Goal: Task Accomplishment & Management: Use online tool/utility

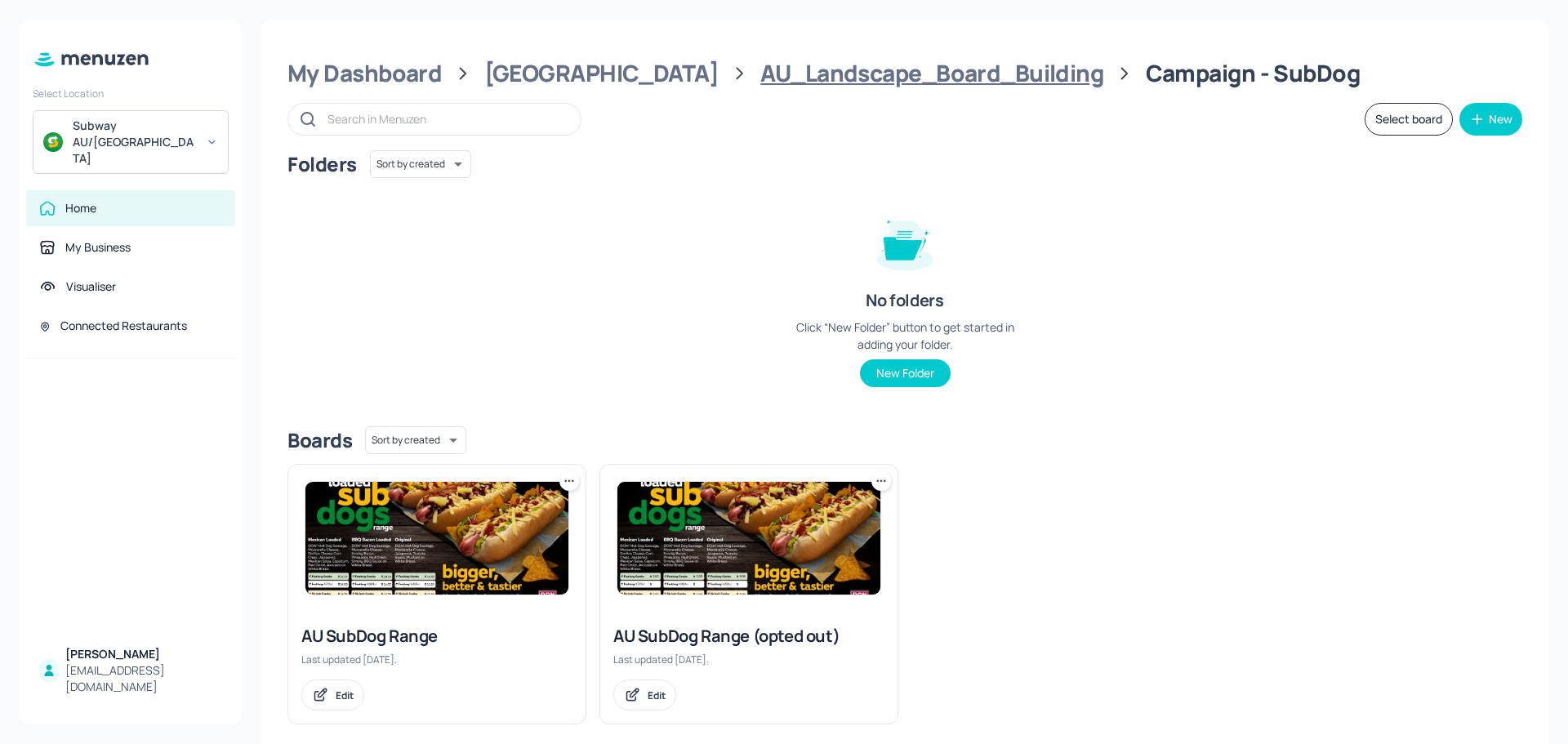
click at [760, 85] on div "AU_Landscape_Board_Building" at bounding box center [931, 73] width 343 height 30
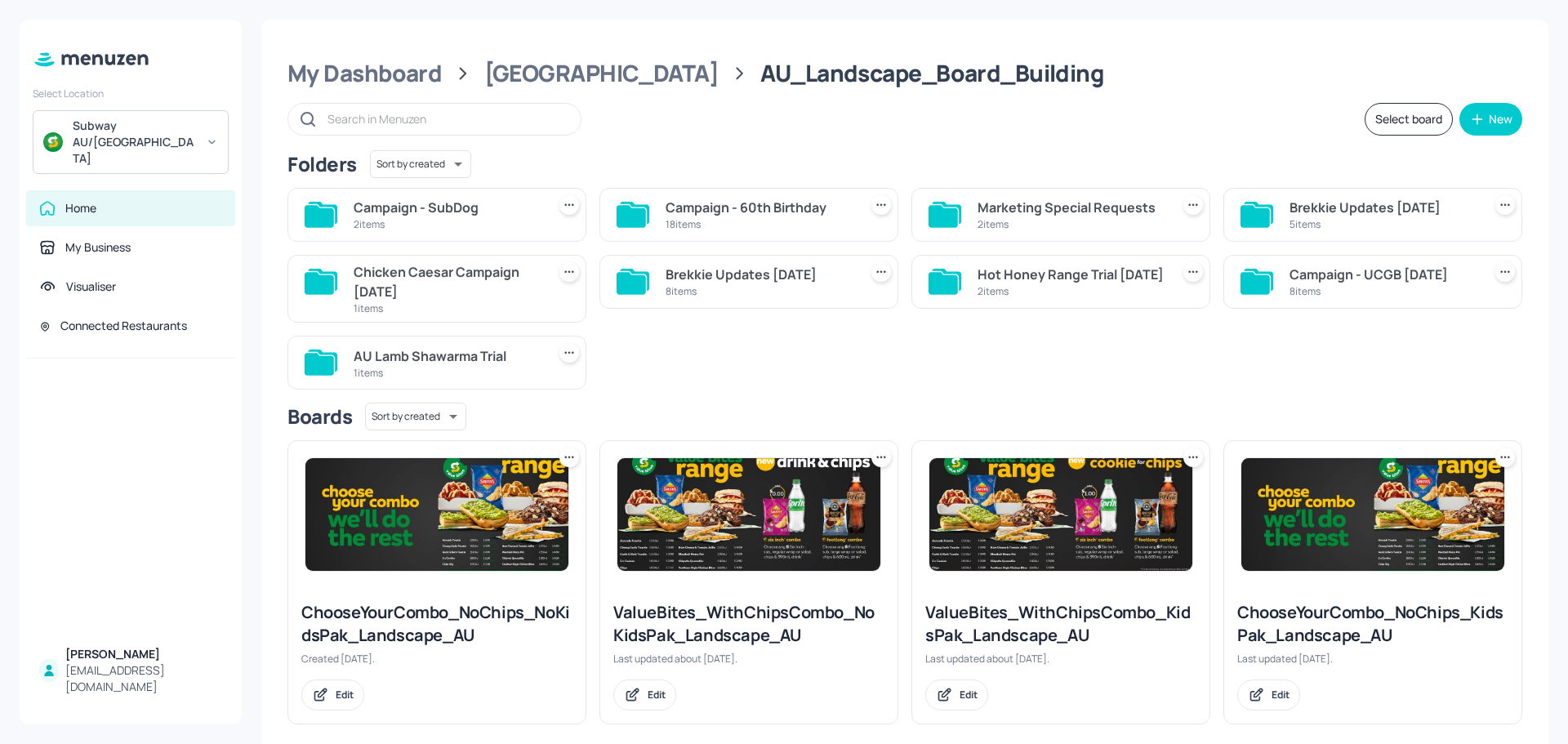
click at [713, 207] on div "Campaign - 60th Birthday" at bounding box center [758, 207] width 186 height 19
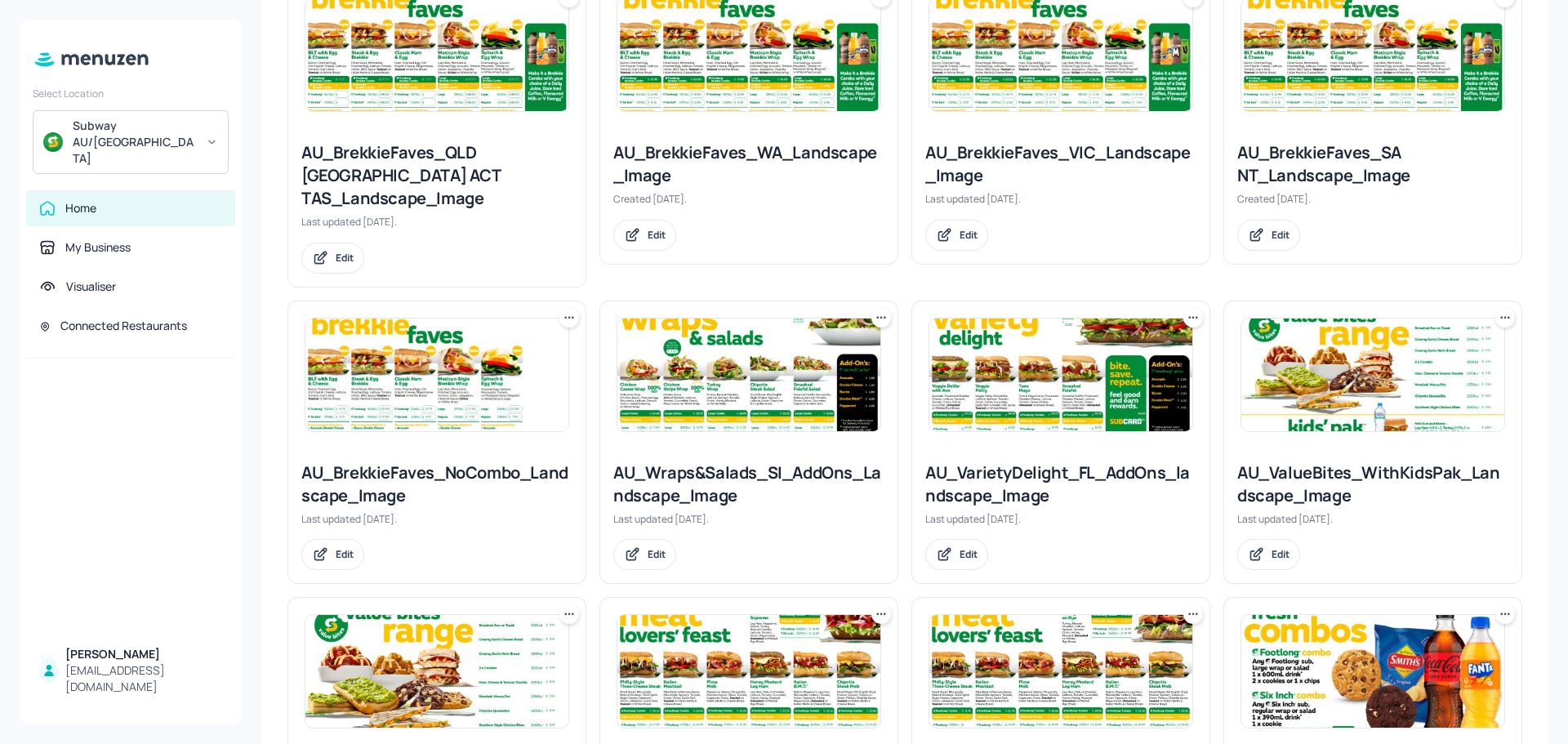
scroll to position [816, 0]
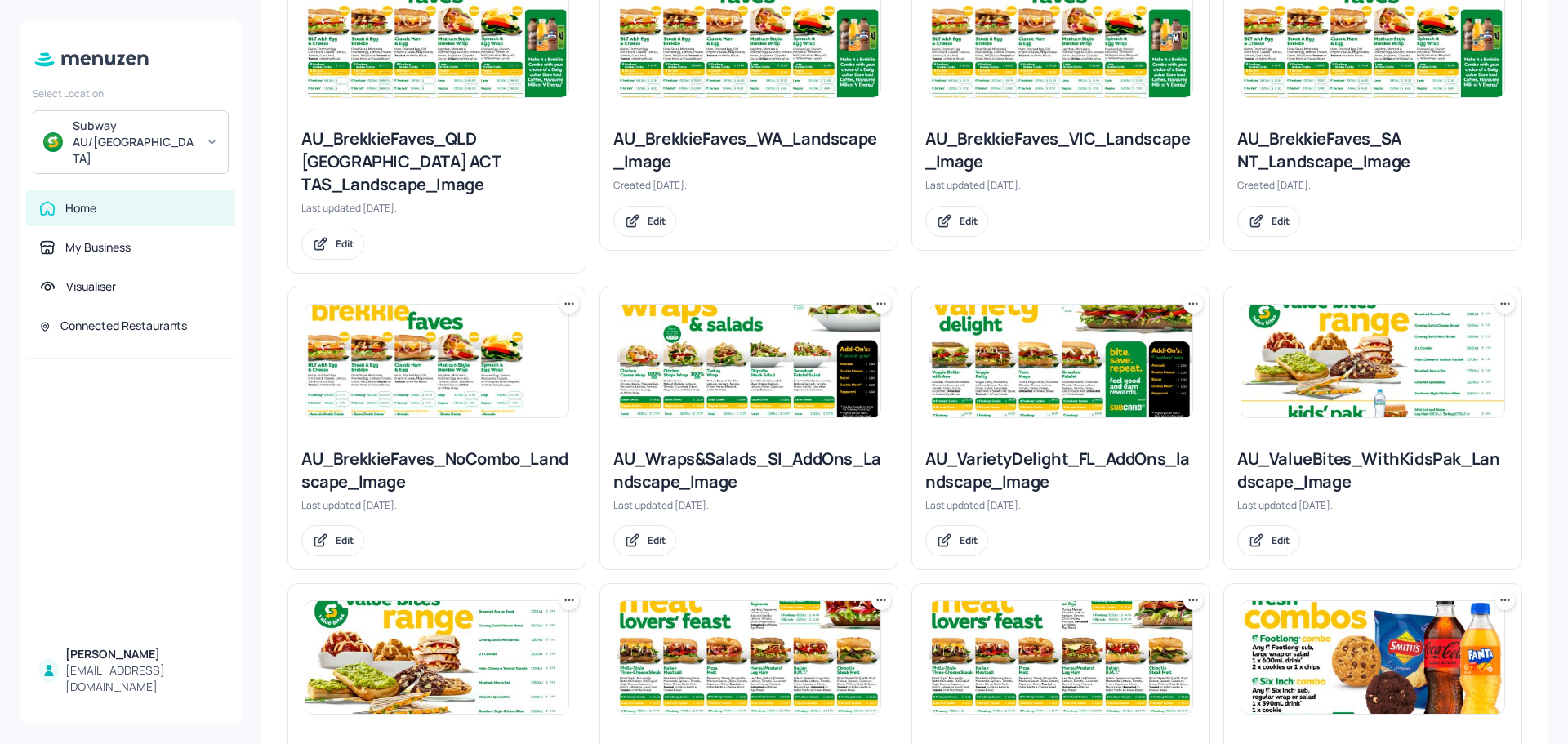
click at [1270, 342] on img at bounding box center [1372, 361] width 263 height 113
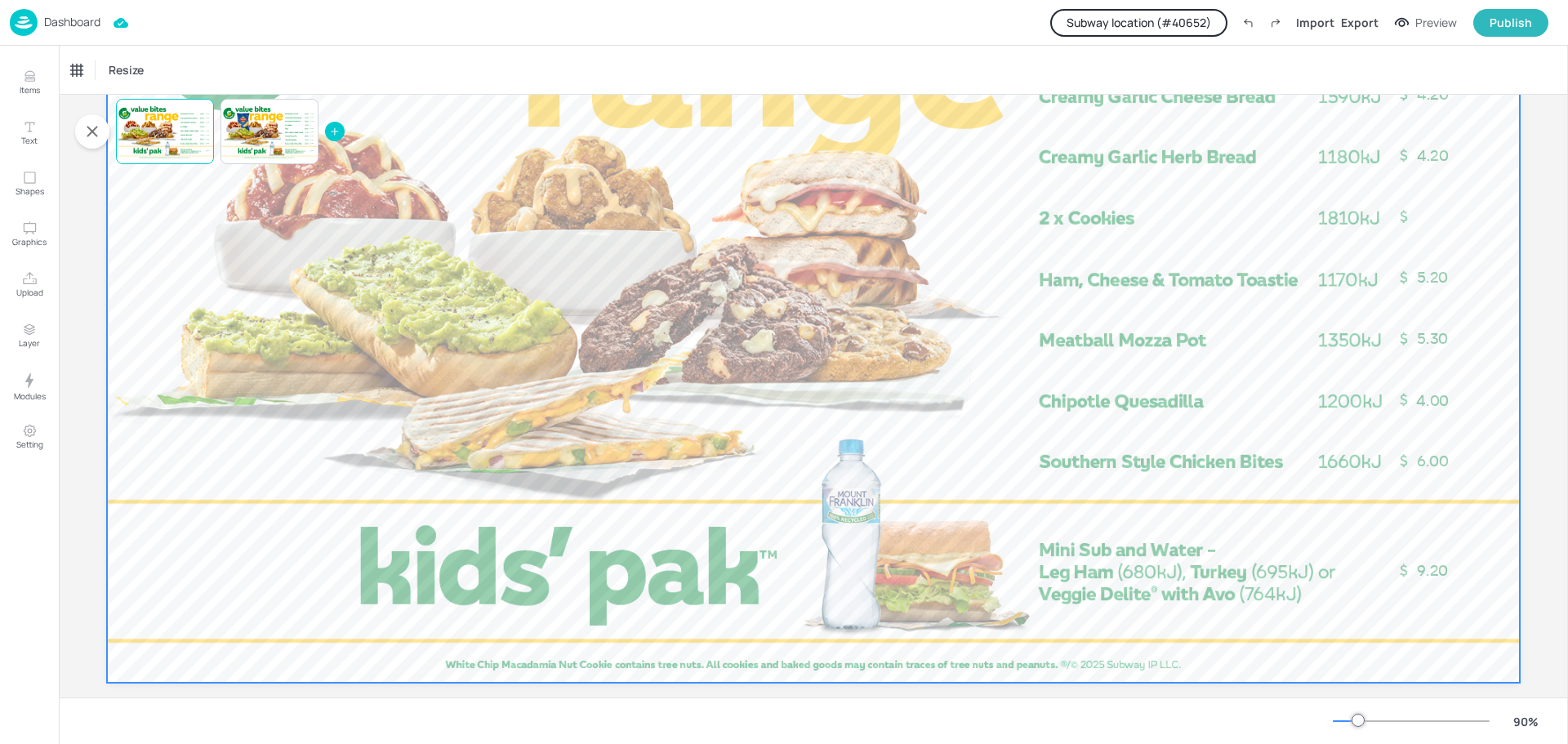
scroll to position [285, 0]
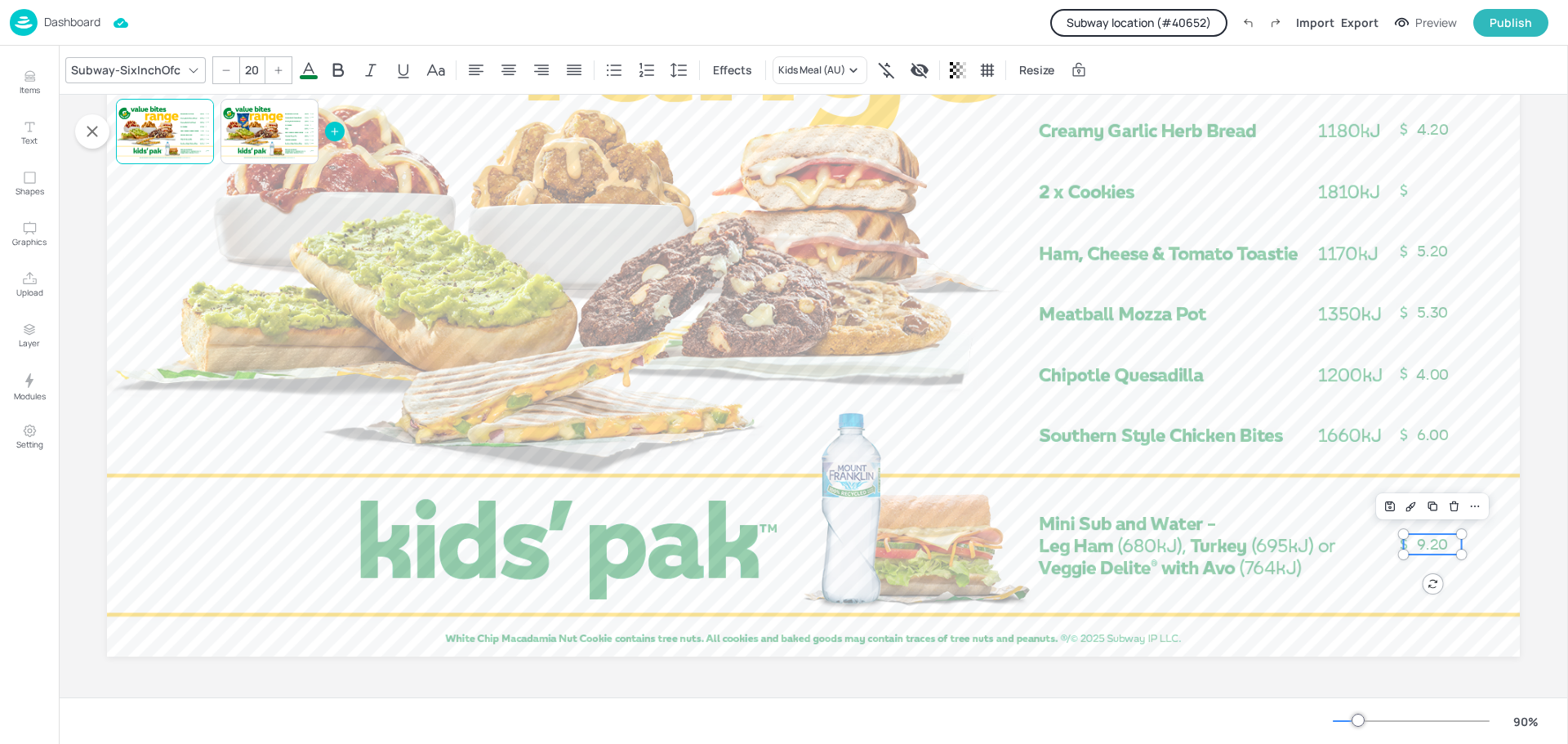
click at [1418, 543] on span "9.20" at bounding box center [1433, 544] width 31 height 18
click at [810, 68] on div "Kids Meal (AU)" at bounding box center [812, 70] width 67 height 15
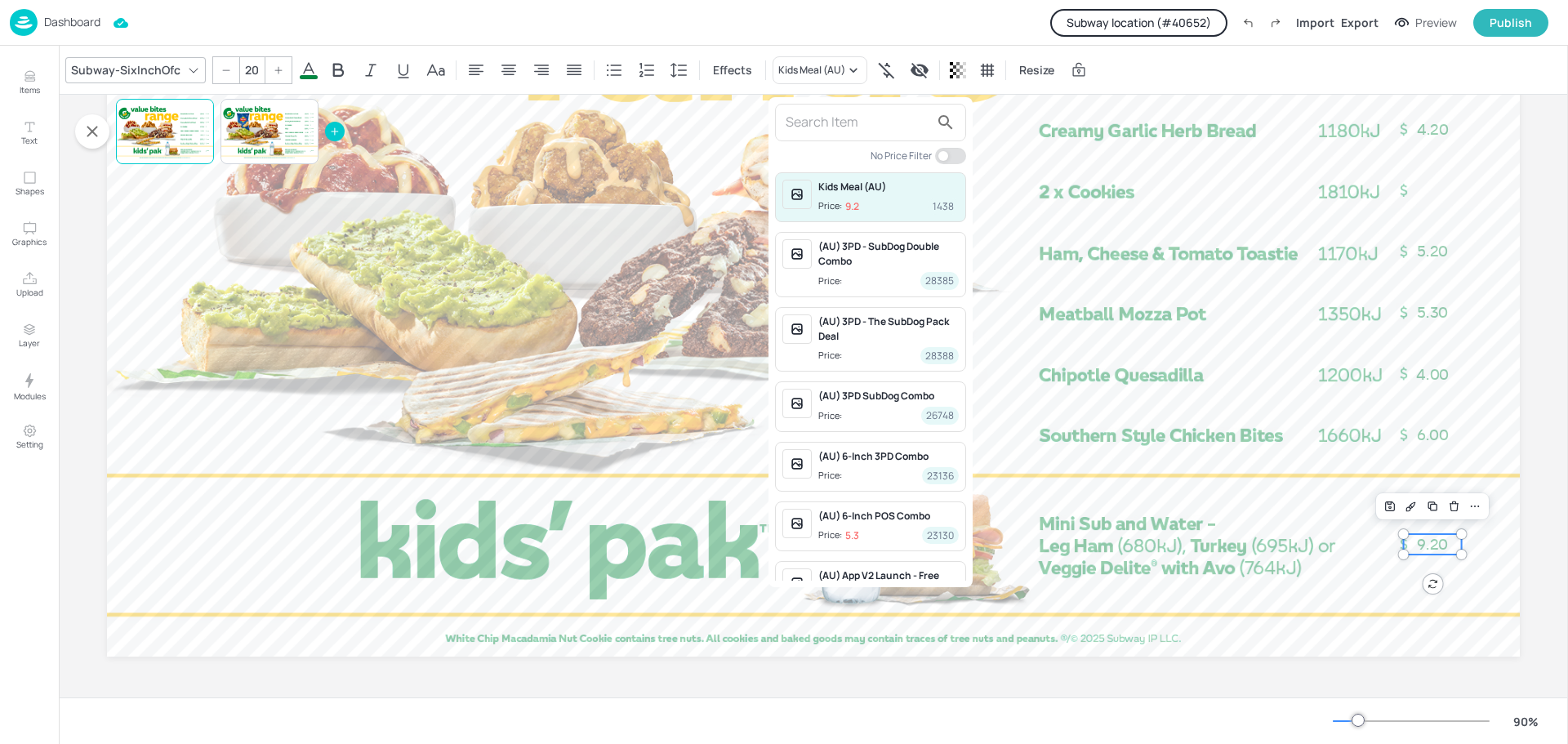
click at [687, 236] on div at bounding box center [784, 372] width 1568 height 744
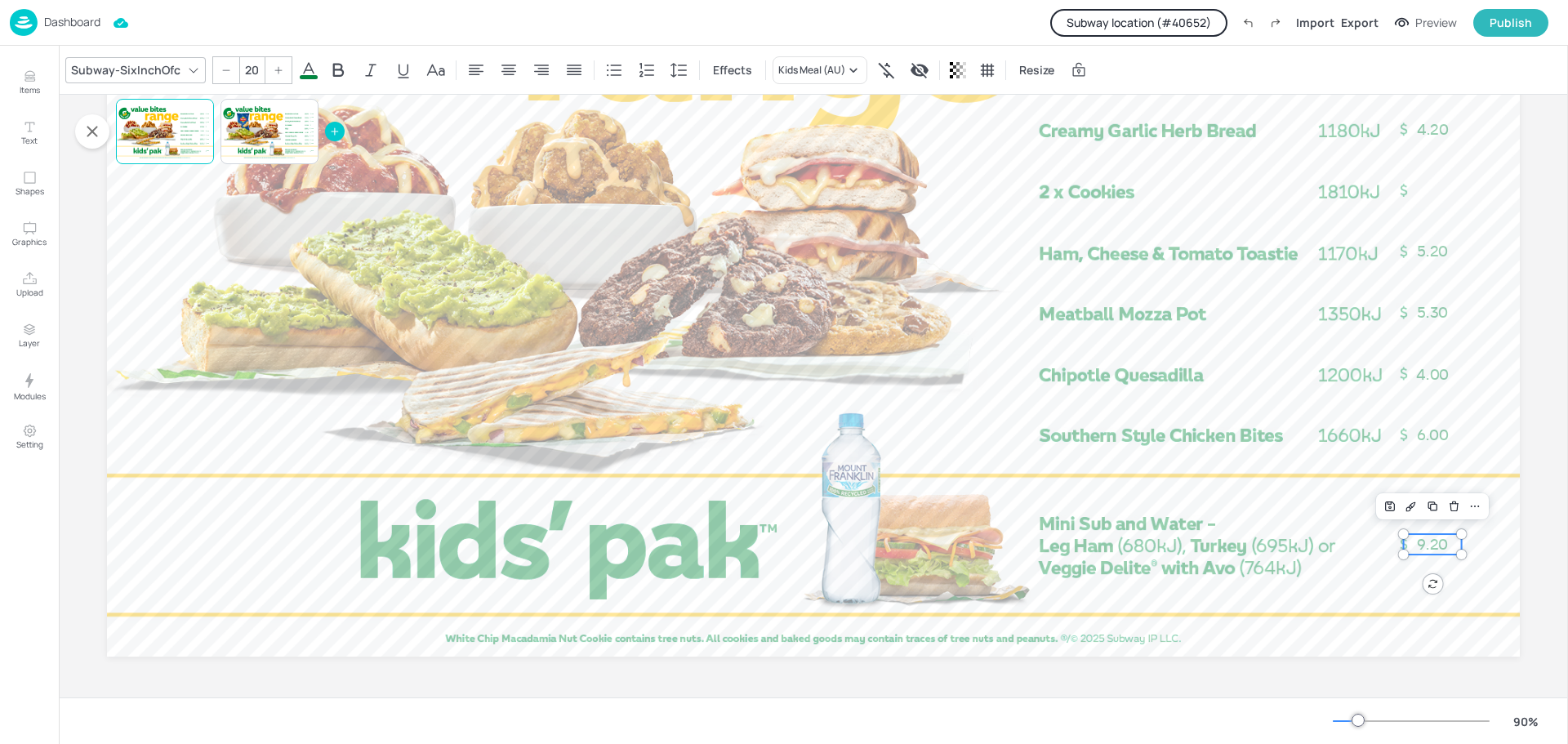
click at [1155, 17] on button "Subway location (# 40652 )" at bounding box center [1138, 23] width 177 height 28
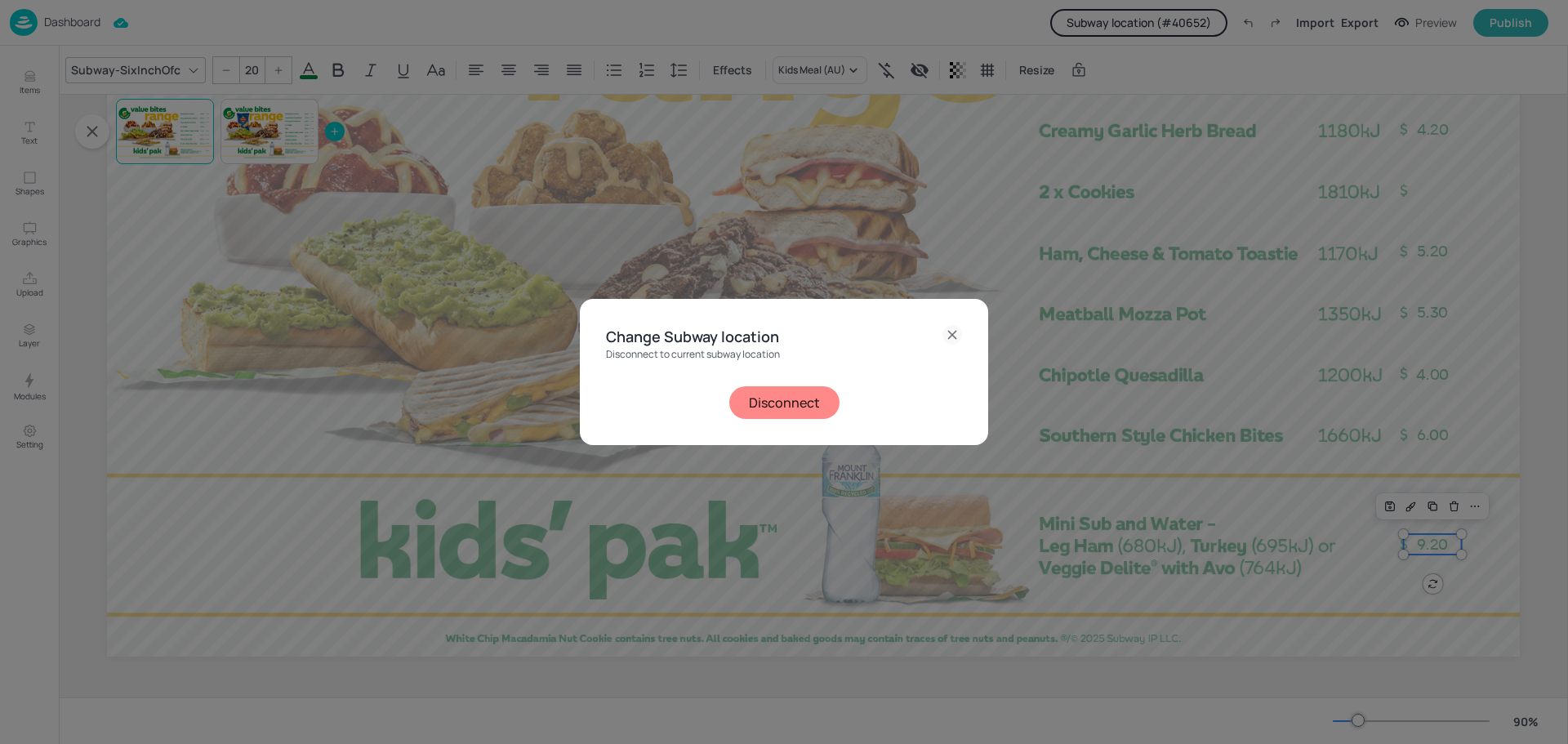
click at [797, 404] on button "Disconnect" at bounding box center [784, 402] width 110 height 32
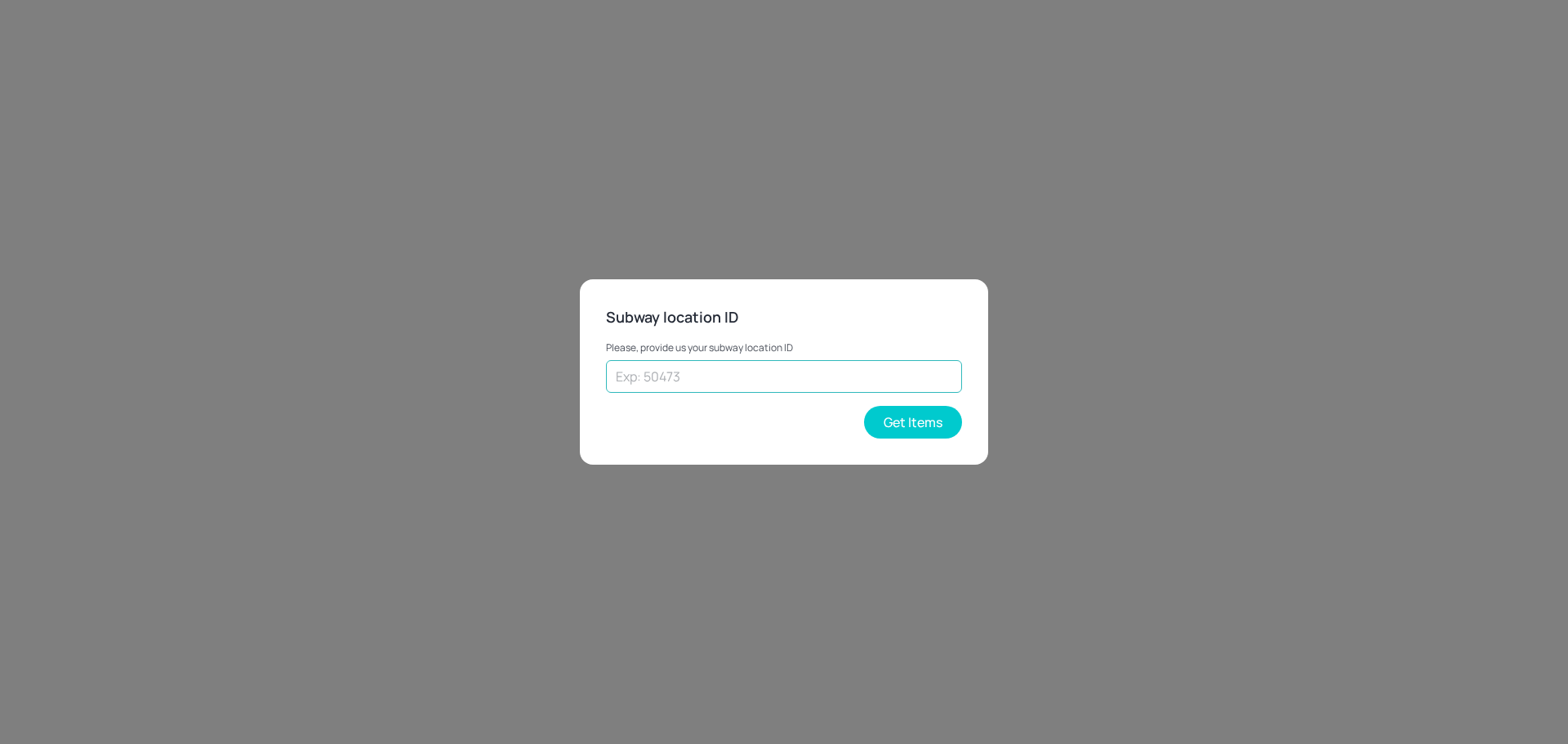
click at [793, 383] on input "text" at bounding box center [784, 375] width 356 height 32
paste input "38019"
type input "38019"
click at [899, 419] on button "Get Items" at bounding box center [913, 422] width 98 height 32
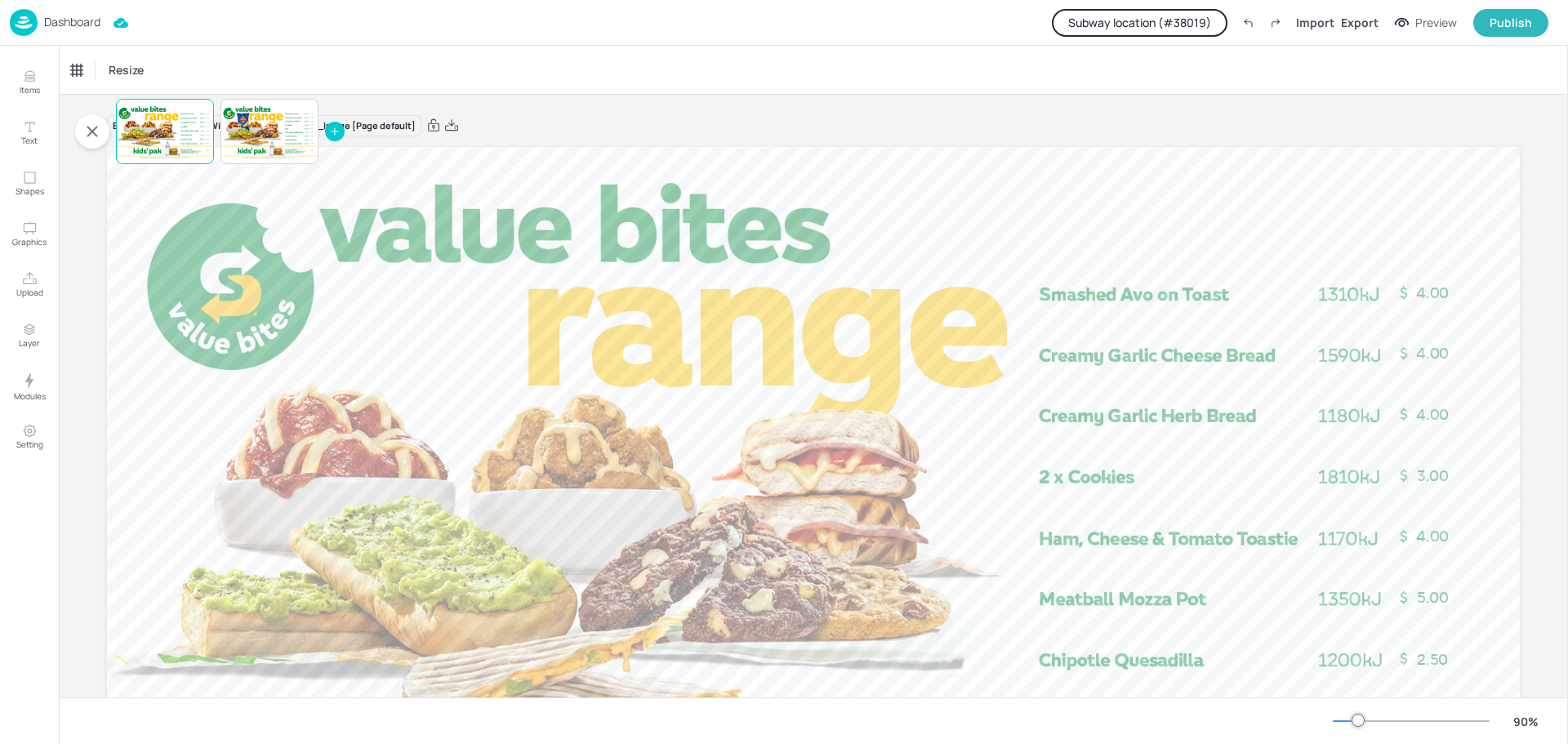
click at [53, 24] on p "Dashboard" at bounding box center [72, 22] width 57 height 11
click at [53, 22] on p "Dashboard" at bounding box center [72, 22] width 57 height 11
click at [78, 24] on p "Dashboard" at bounding box center [72, 22] width 57 height 11
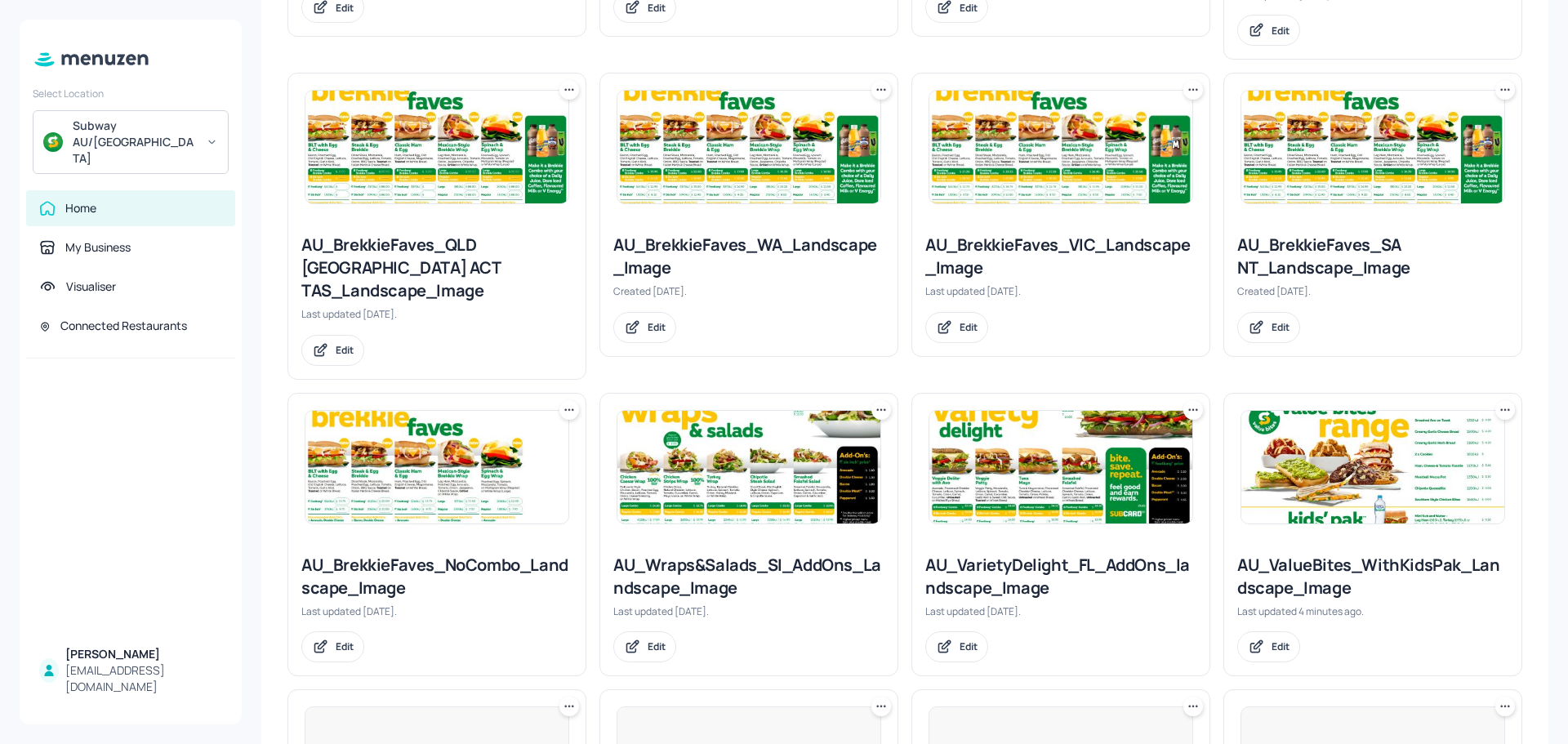
scroll to position [816, 0]
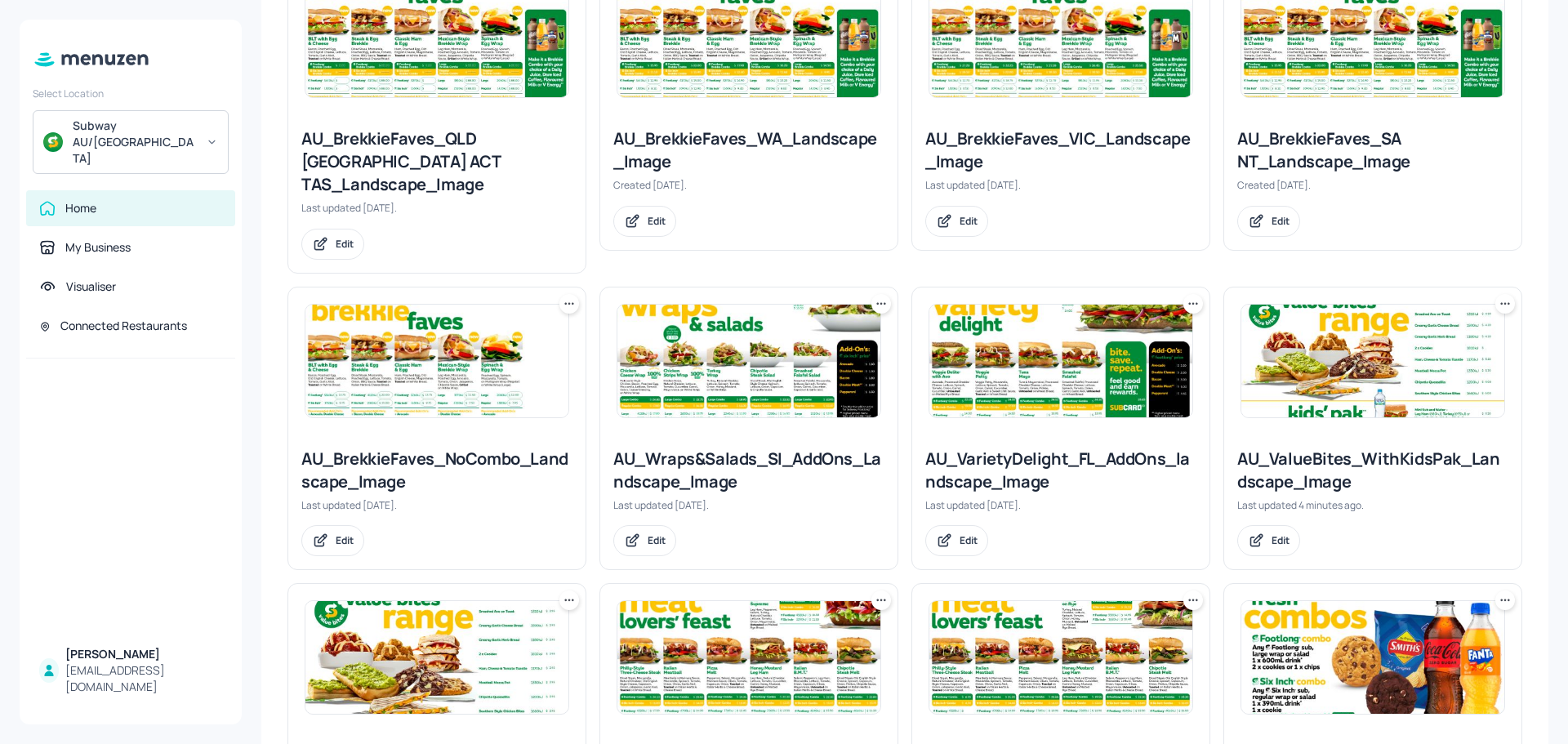
click at [806, 333] on img at bounding box center [749, 361] width 263 height 113
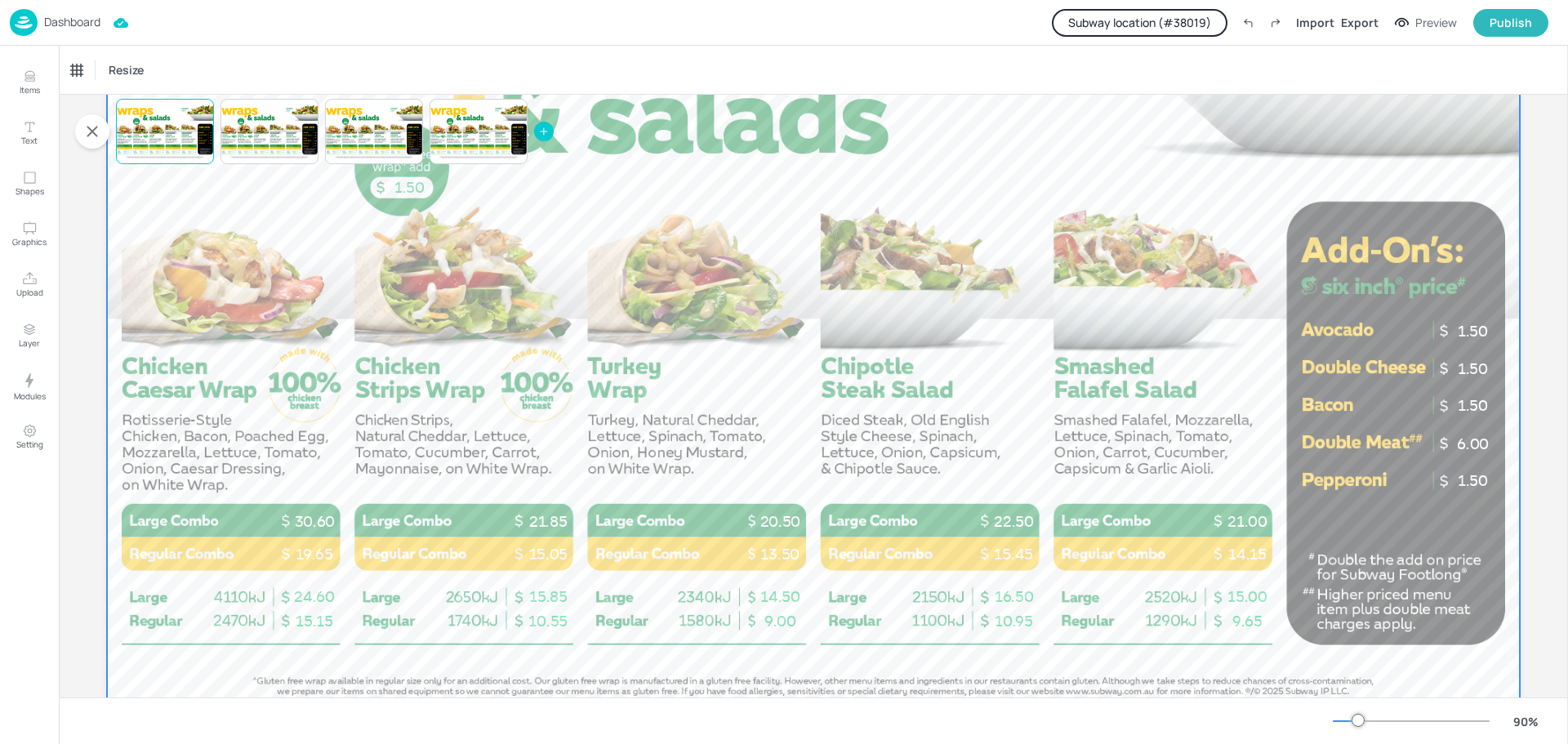
scroll to position [285, 0]
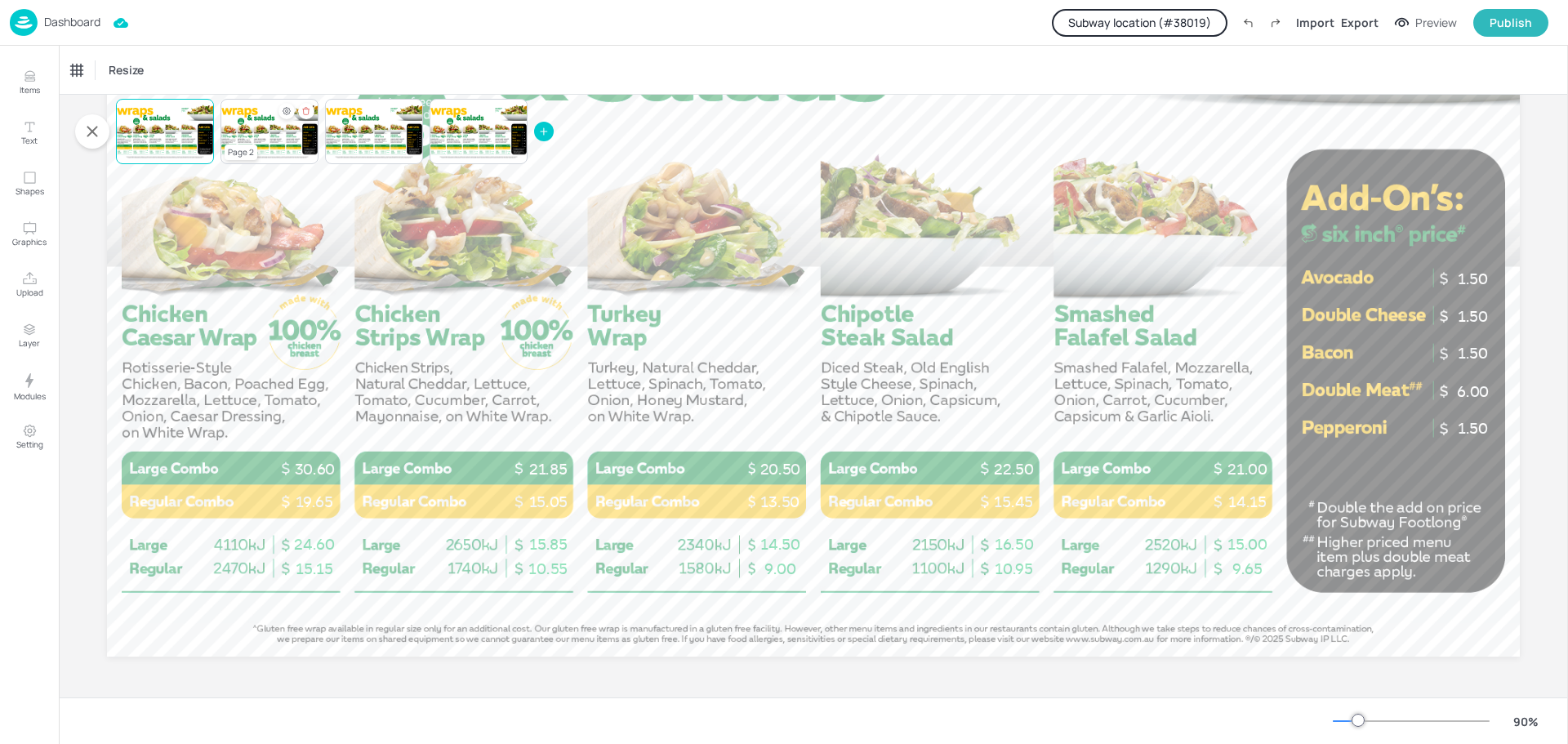
click at [280, 136] on div at bounding box center [269, 132] width 98 height 56
click at [354, 148] on div "Page 3" at bounding box center [345, 152] width 32 height 16
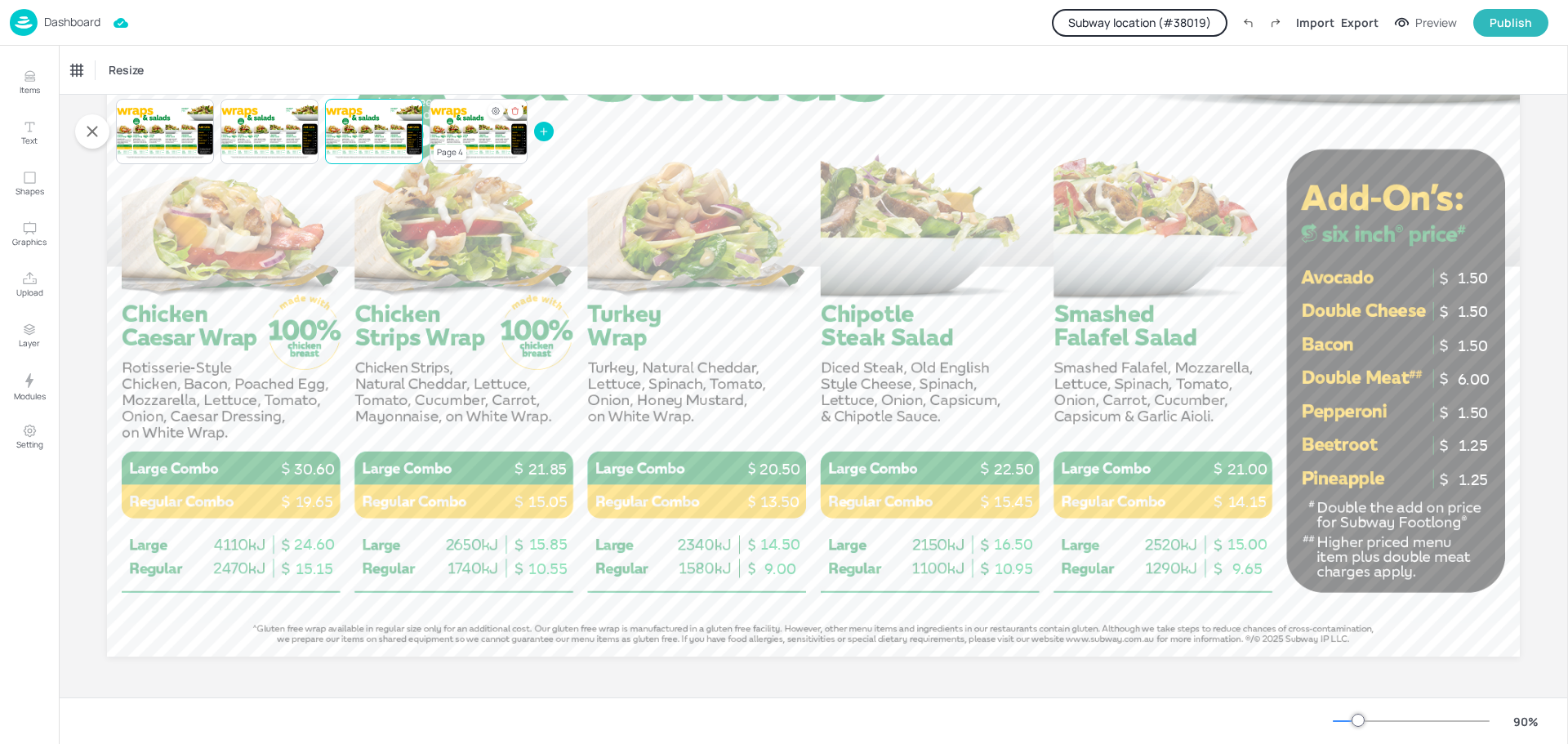
click at [488, 135] on div at bounding box center [479, 132] width 98 height 56
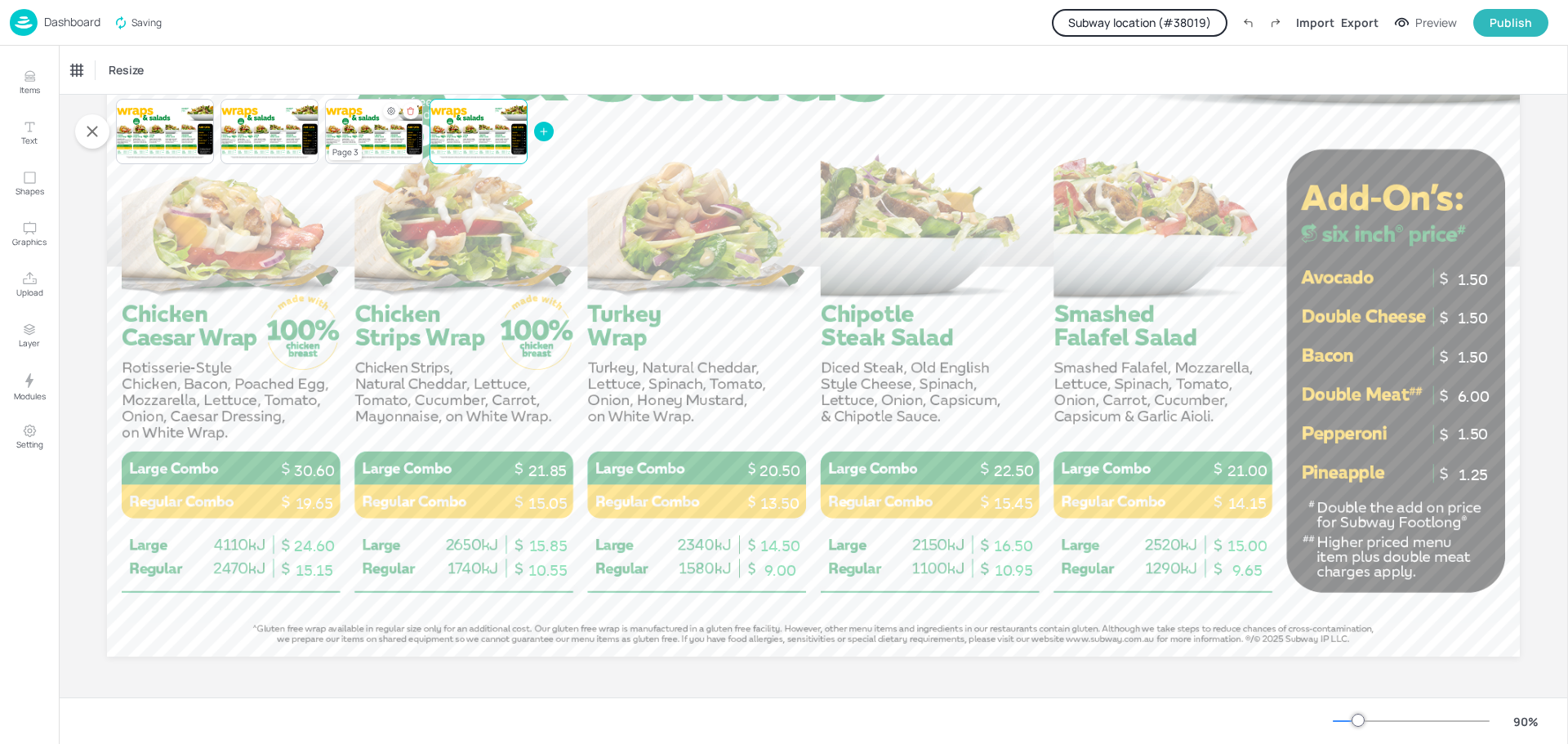
click at [370, 135] on div at bounding box center [374, 132] width 98 height 56
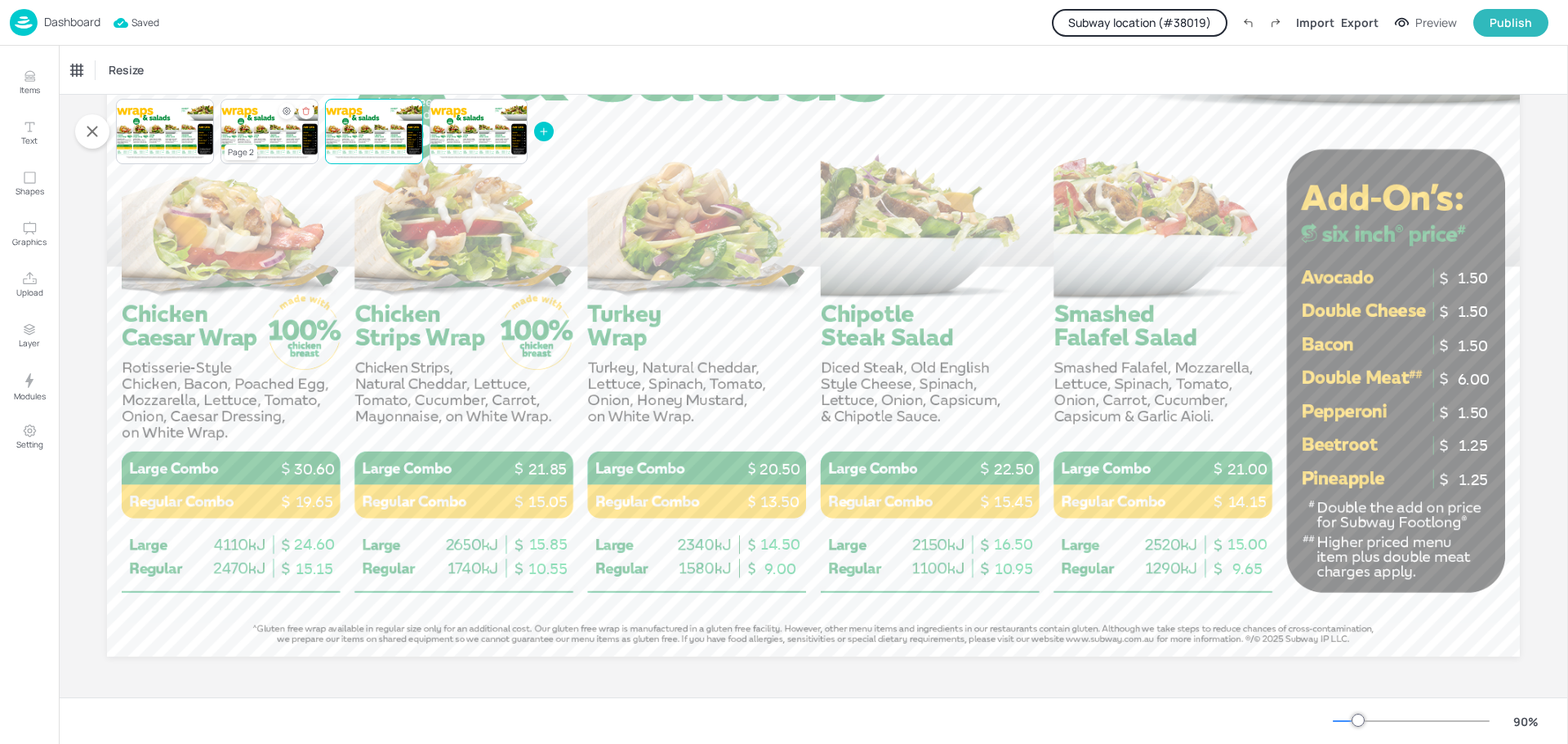
click at [278, 135] on div at bounding box center [269, 132] width 98 height 56
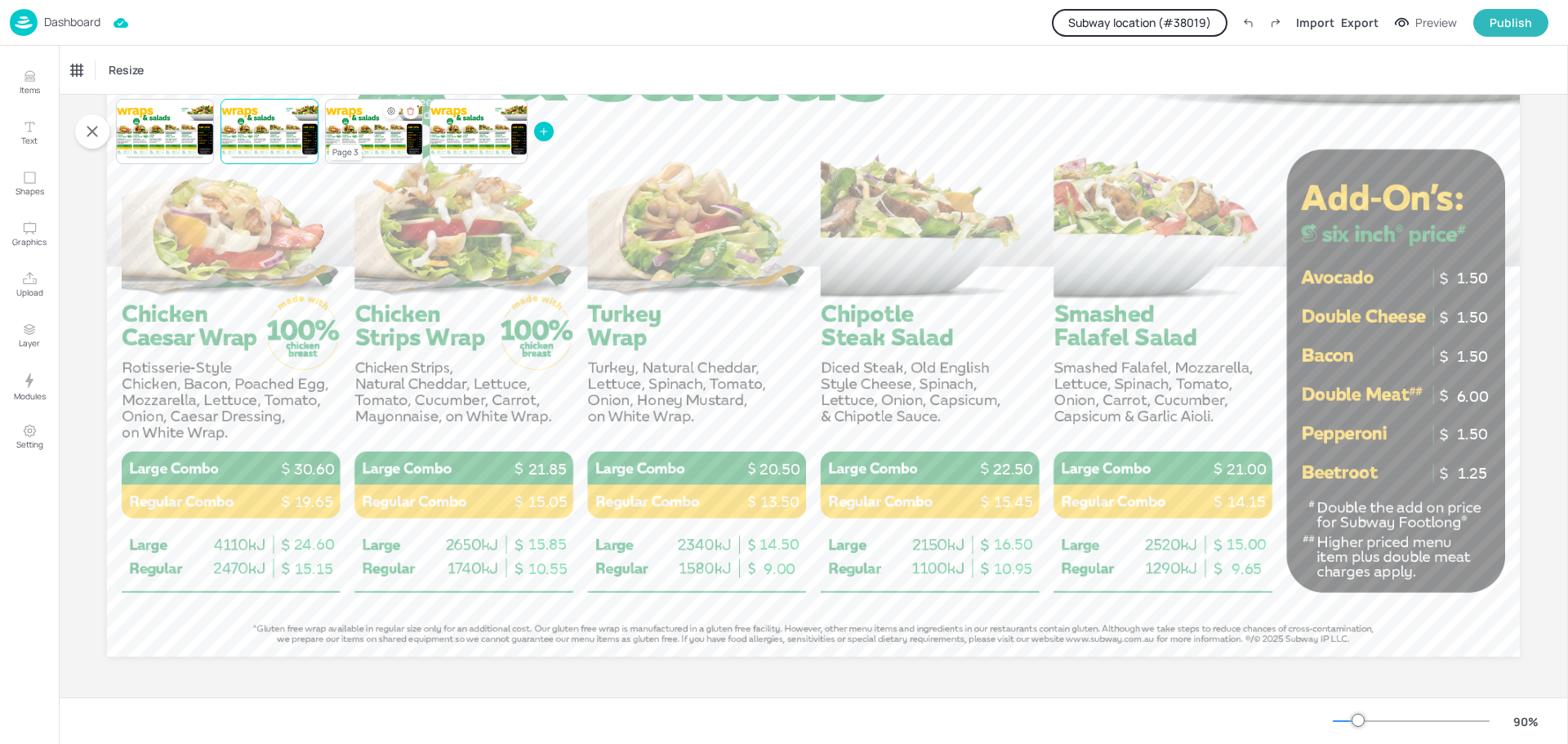
click at [370, 138] on div at bounding box center [374, 132] width 98 height 56
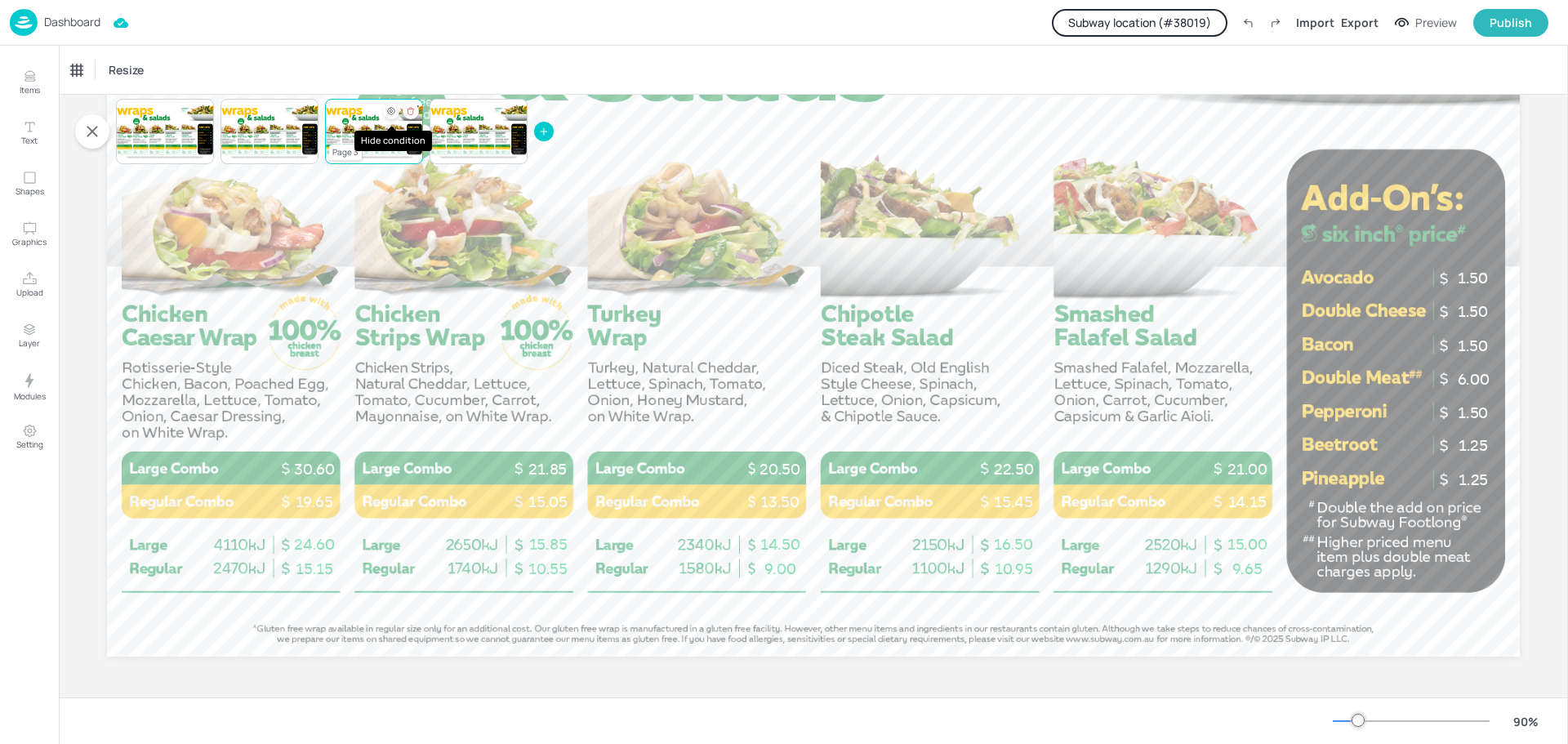
click at [387, 111] on icon "Hide condition" at bounding box center [390, 111] width 10 height 10
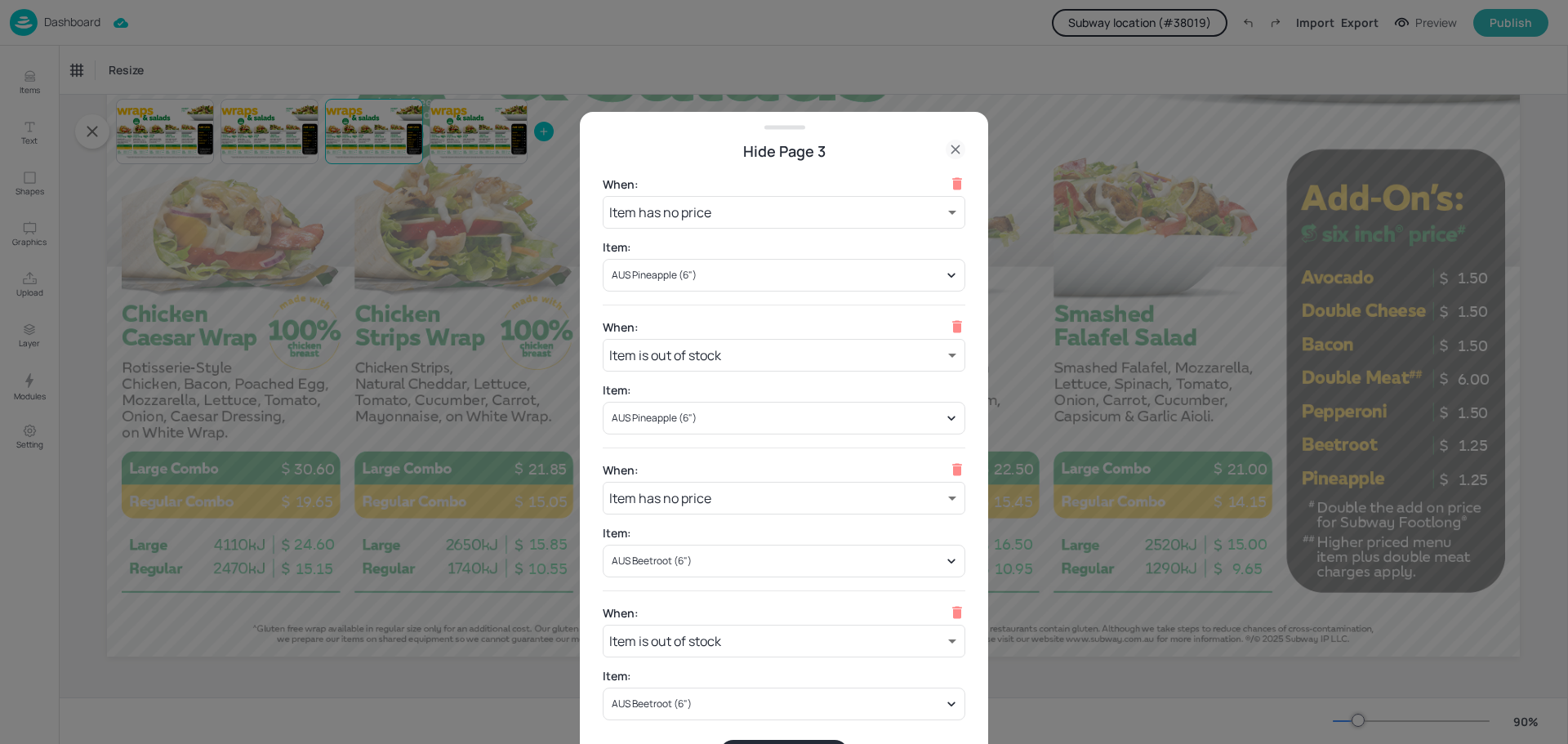
click at [952, 148] on icon at bounding box center [956, 149] width 19 height 19
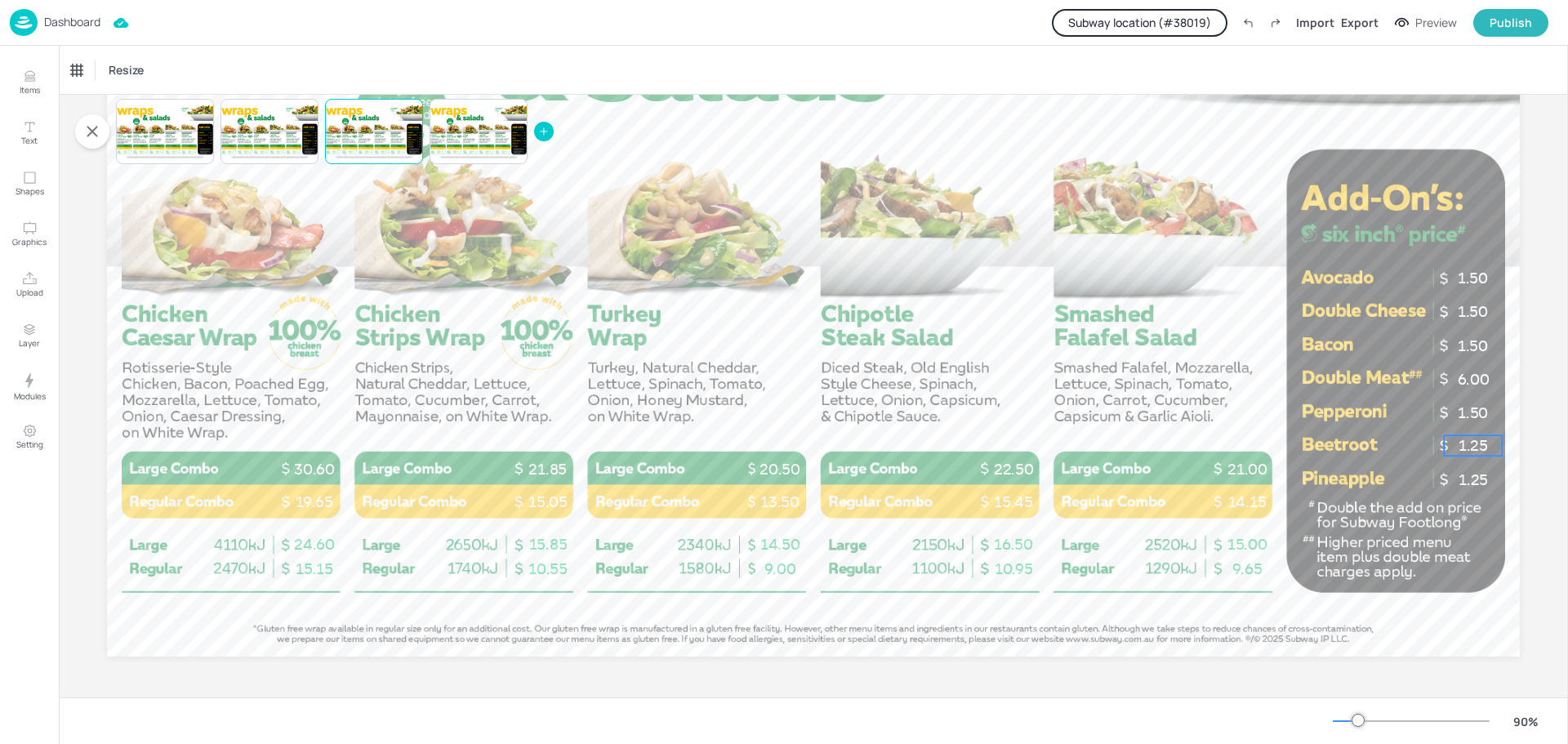
click at [1468, 444] on span "1.25" at bounding box center [1474, 445] width 30 height 18
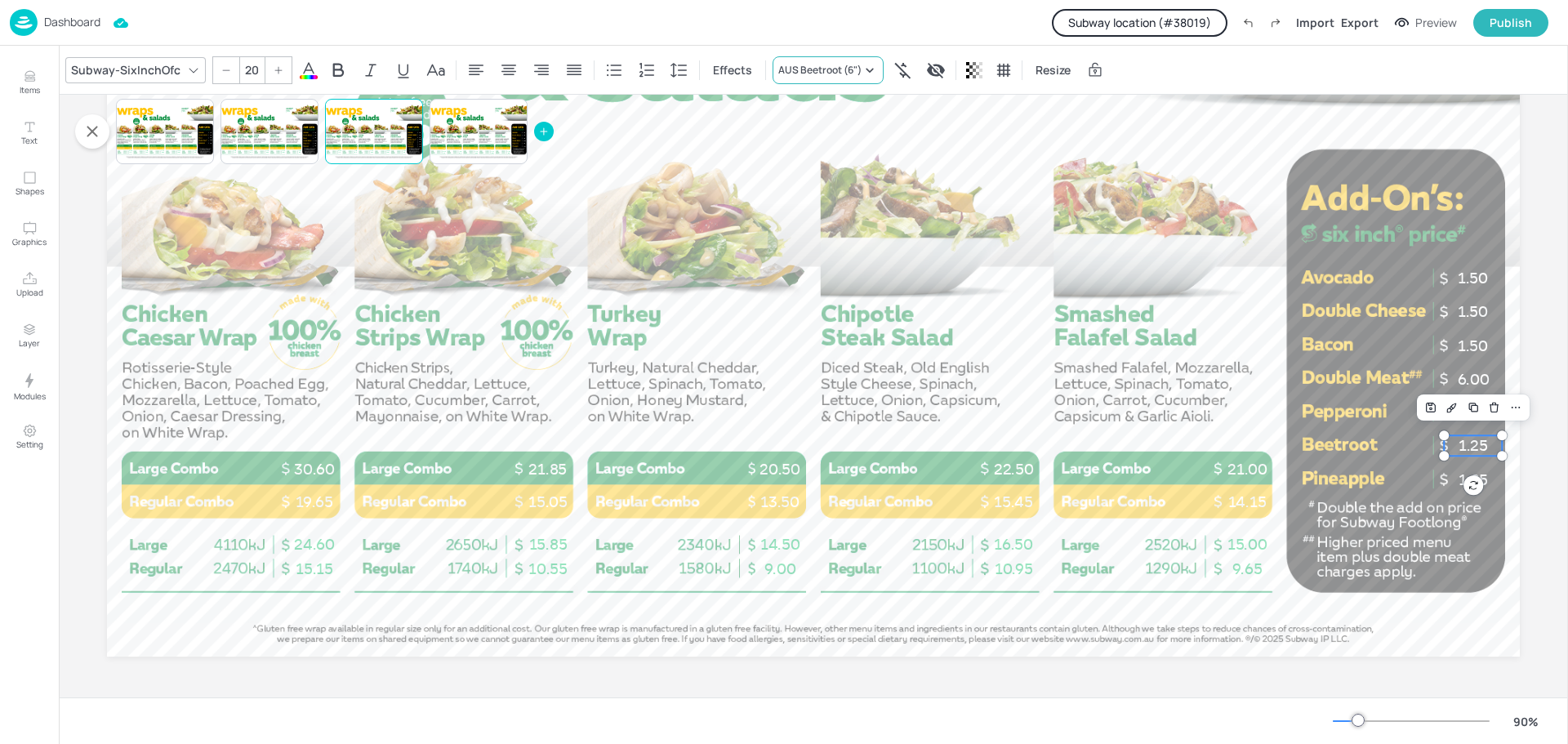
click at [863, 74] on icon at bounding box center [869, 70] width 17 height 17
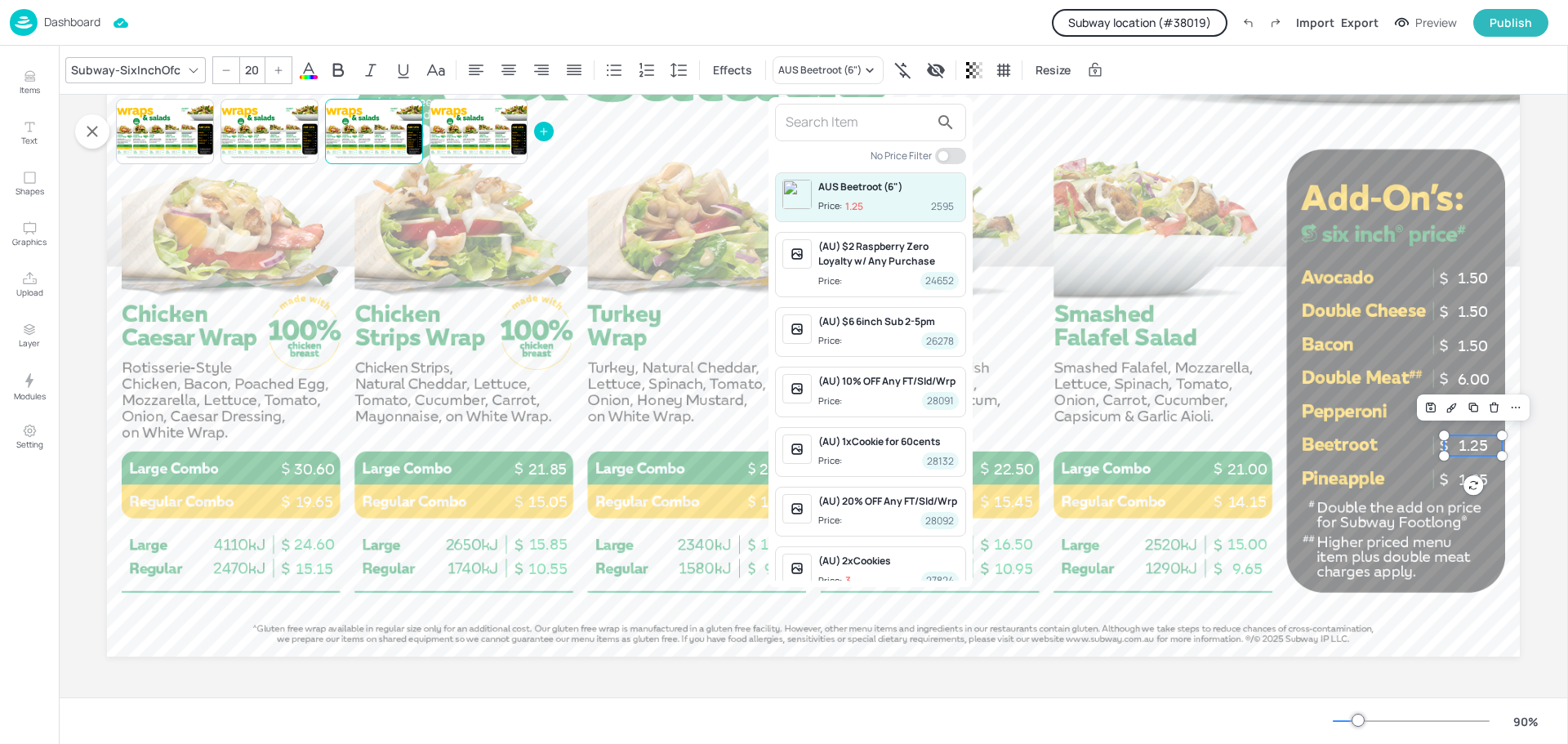
click at [698, 199] on div at bounding box center [784, 372] width 1568 height 744
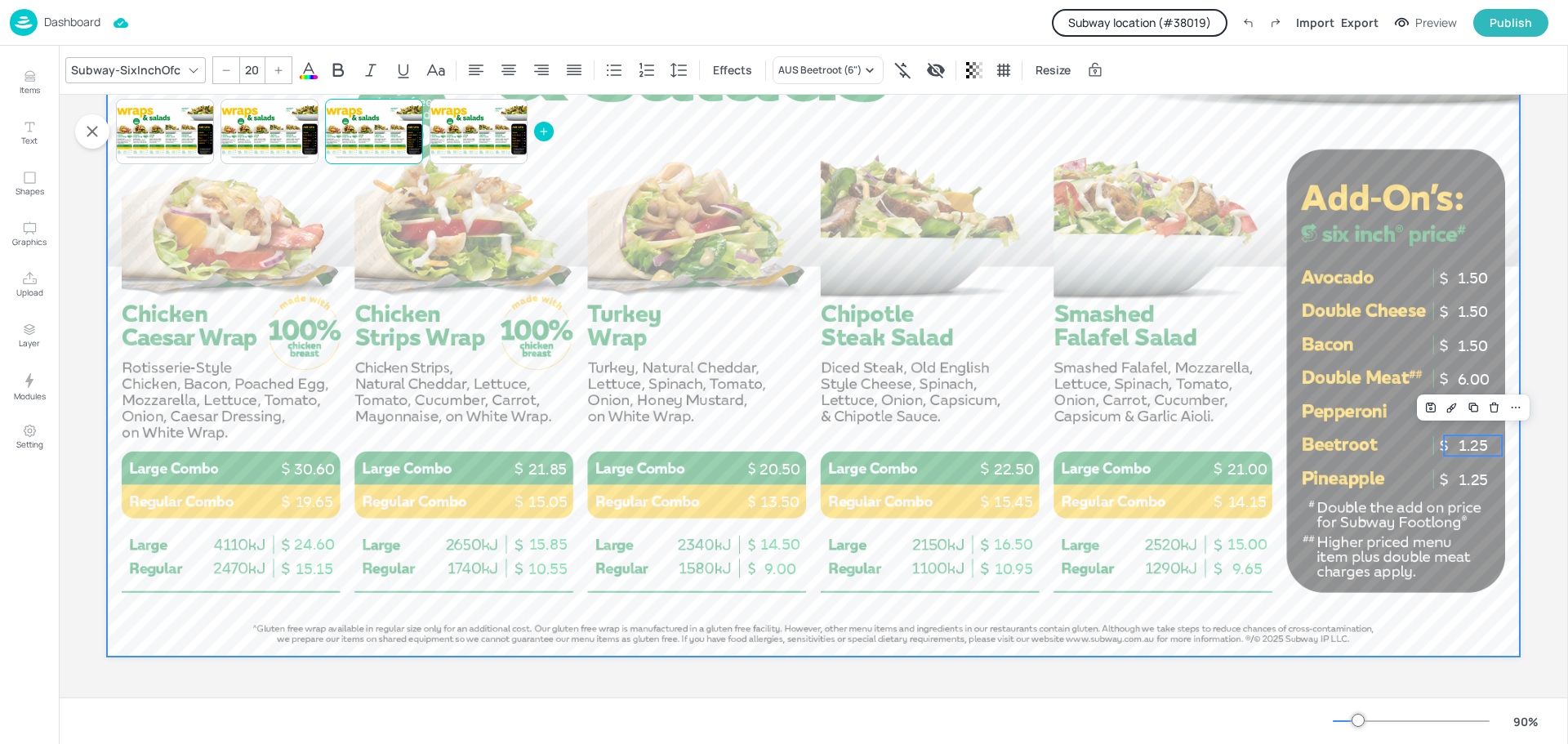
click at [696, 217] on div at bounding box center [812, 259] width 1413 height 795
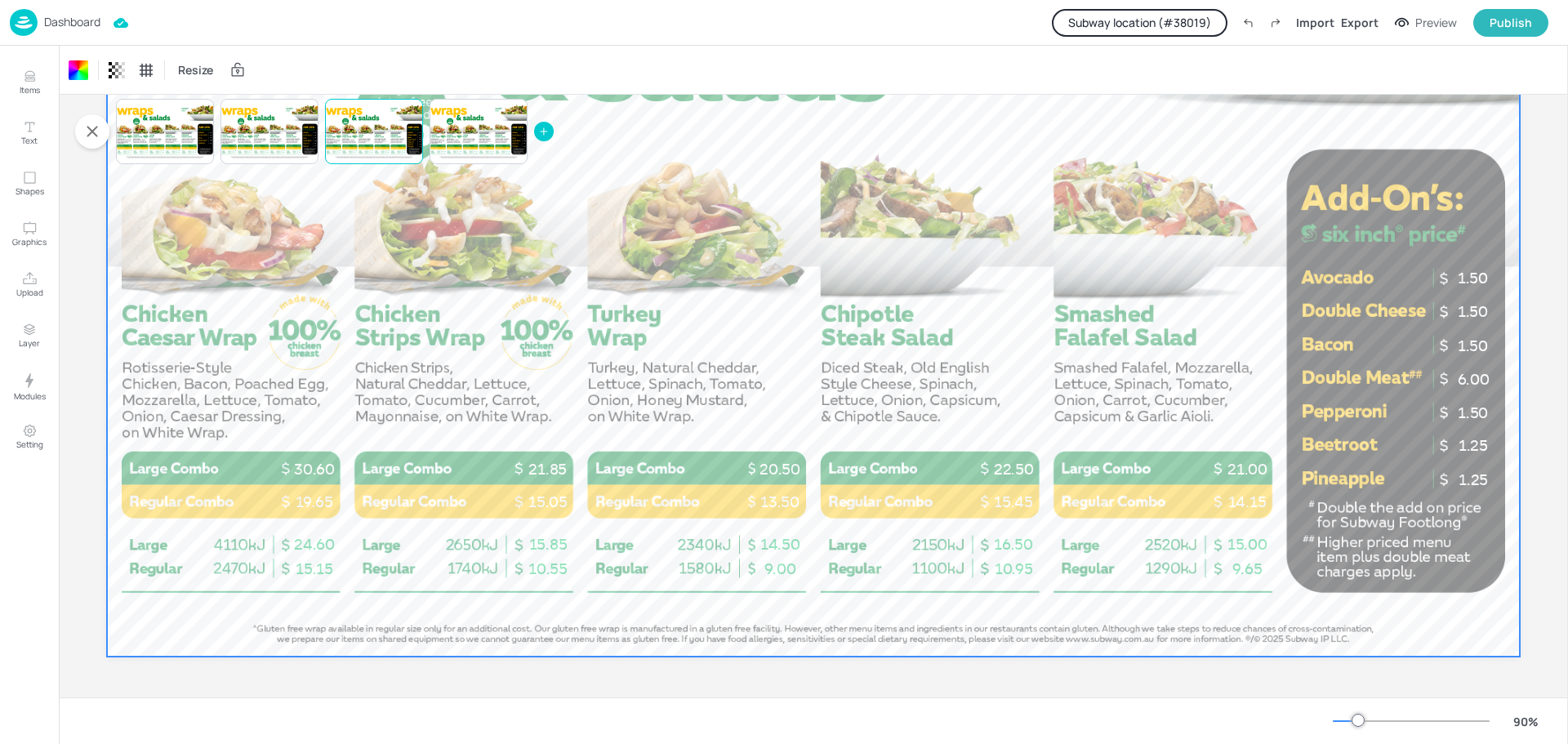
click at [55, 17] on p "Dashboard" at bounding box center [72, 22] width 57 height 11
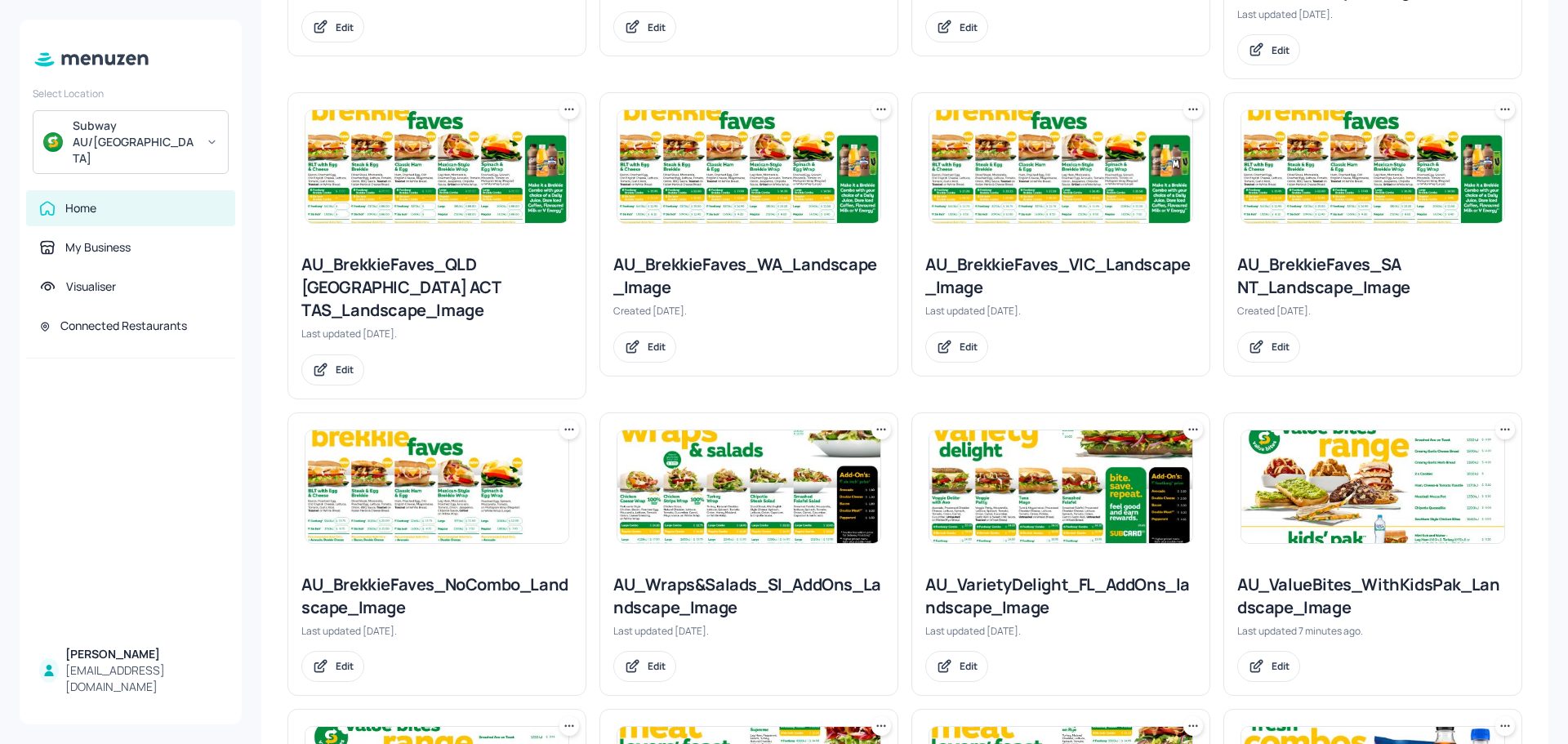
scroll to position [734, 0]
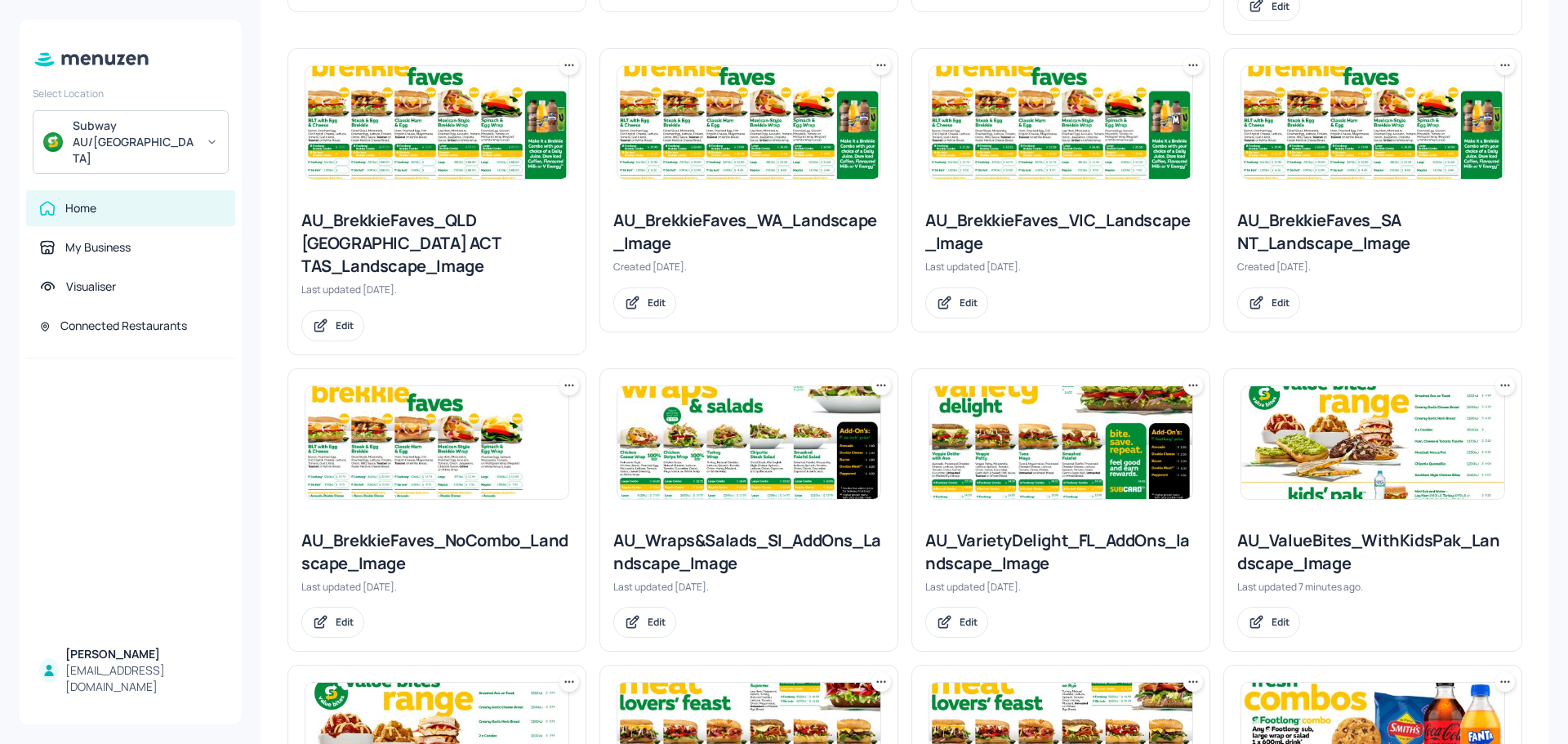
click at [1328, 410] on img at bounding box center [1372, 442] width 263 height 113
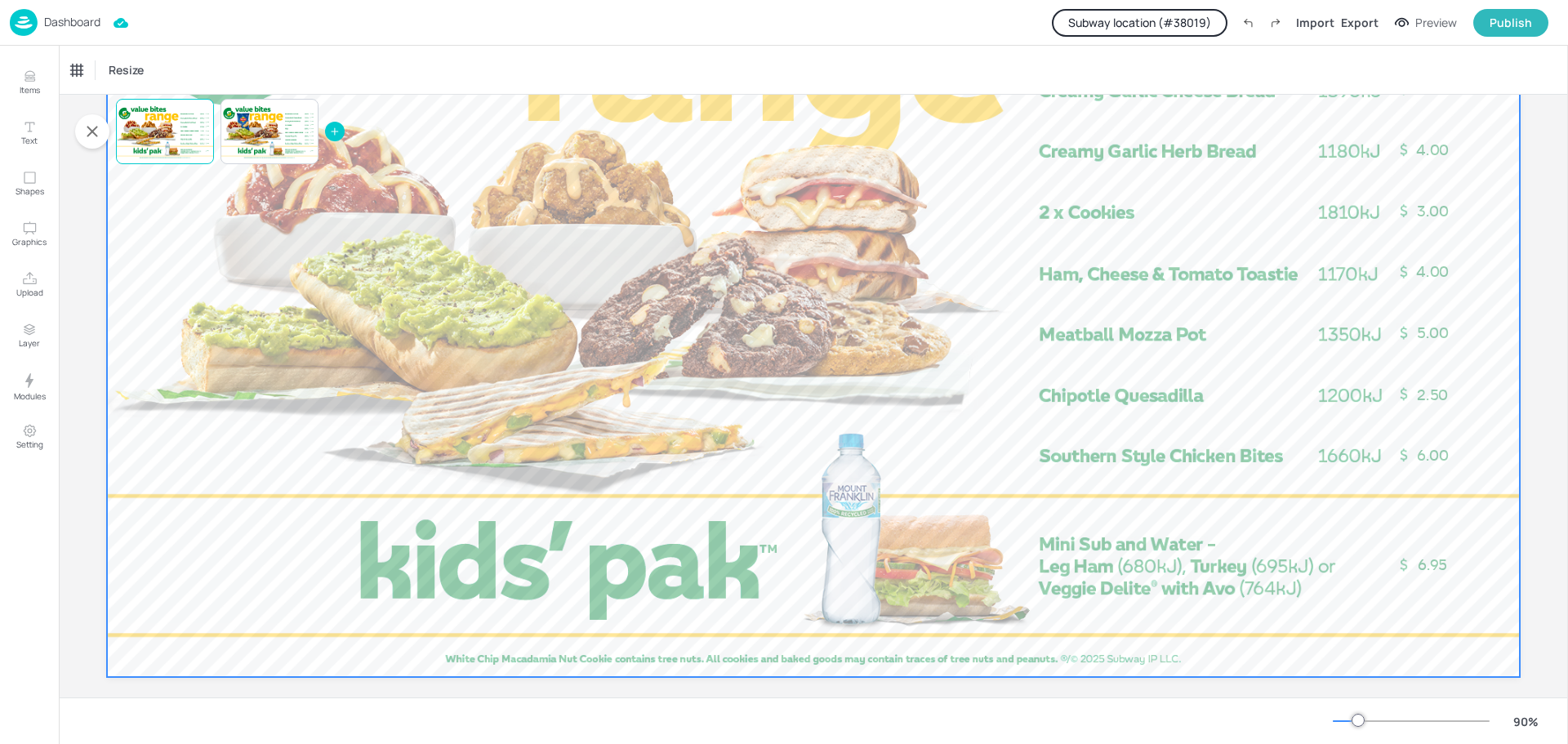
scroll to position [285, 0]
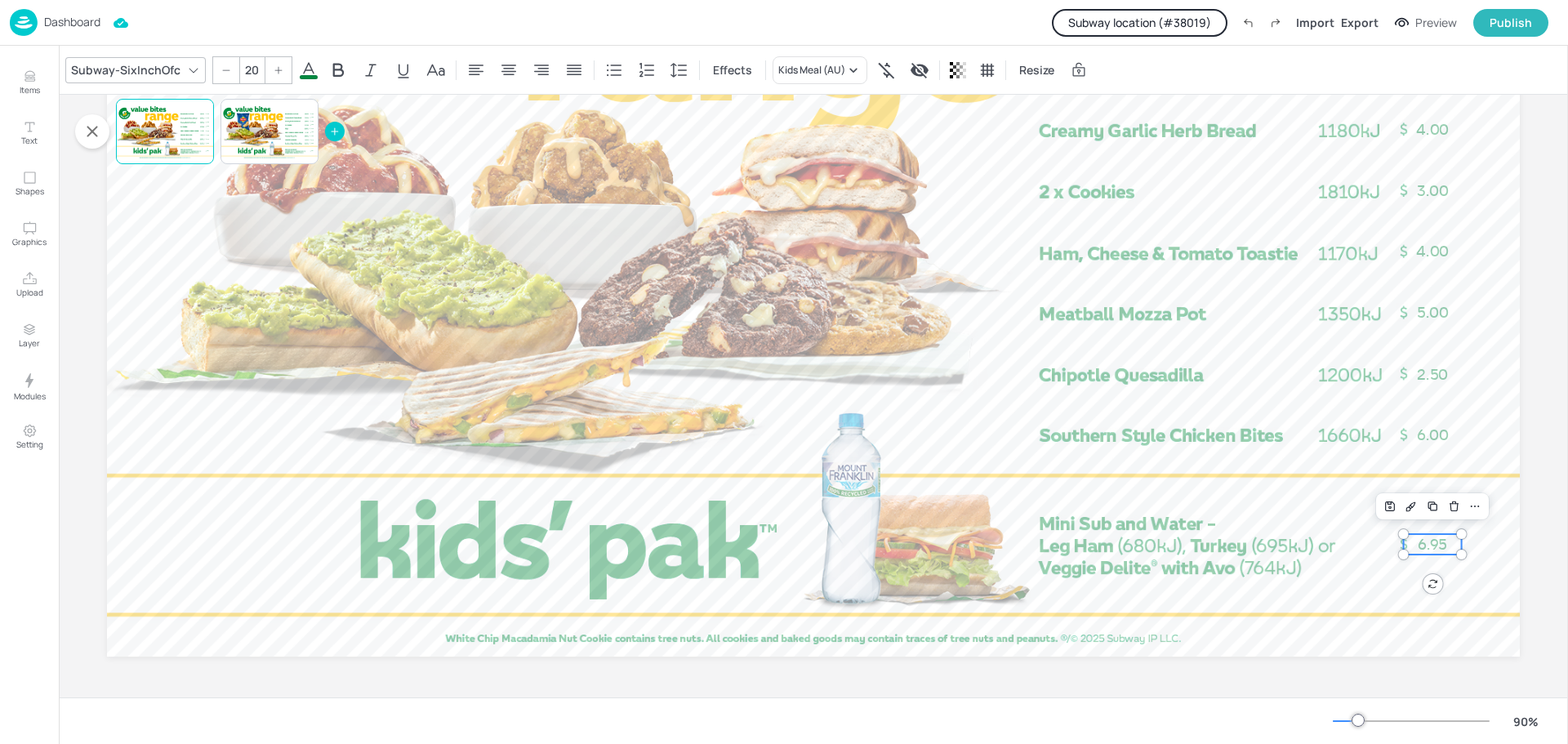
click at [1424, 543] on span "6.95" at bounding box center [1433, 544] width 30 height 18
click at [853, 72] on icon at bounding box center [853, 70] width 17 height 17
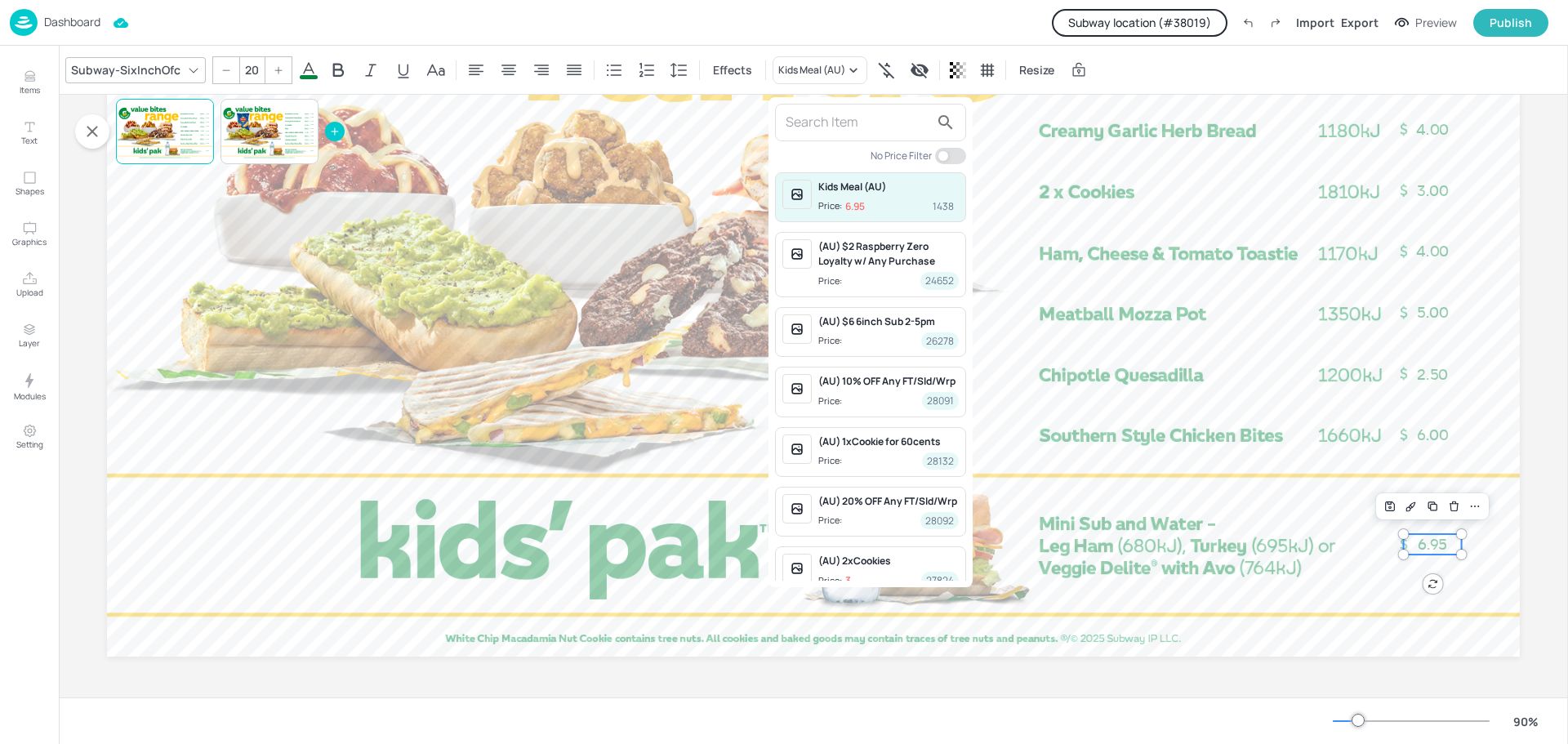
click at [1155, 22] on div at bounding box center [784, 372] width 1568 height 744
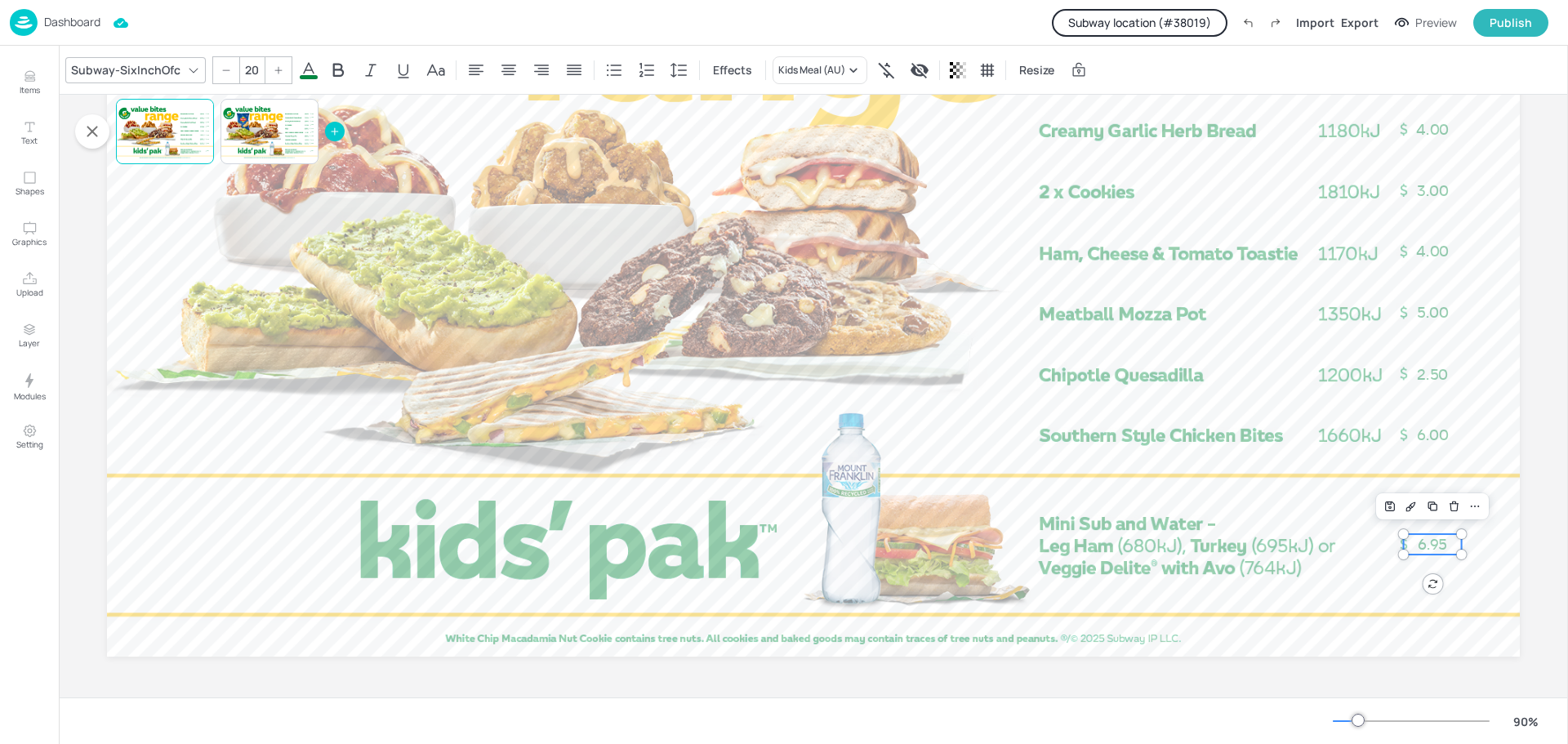
click at [1169, 24] on button "Subway location (# 38019 )" at bounding box center [1139, 23] width 176 height 28
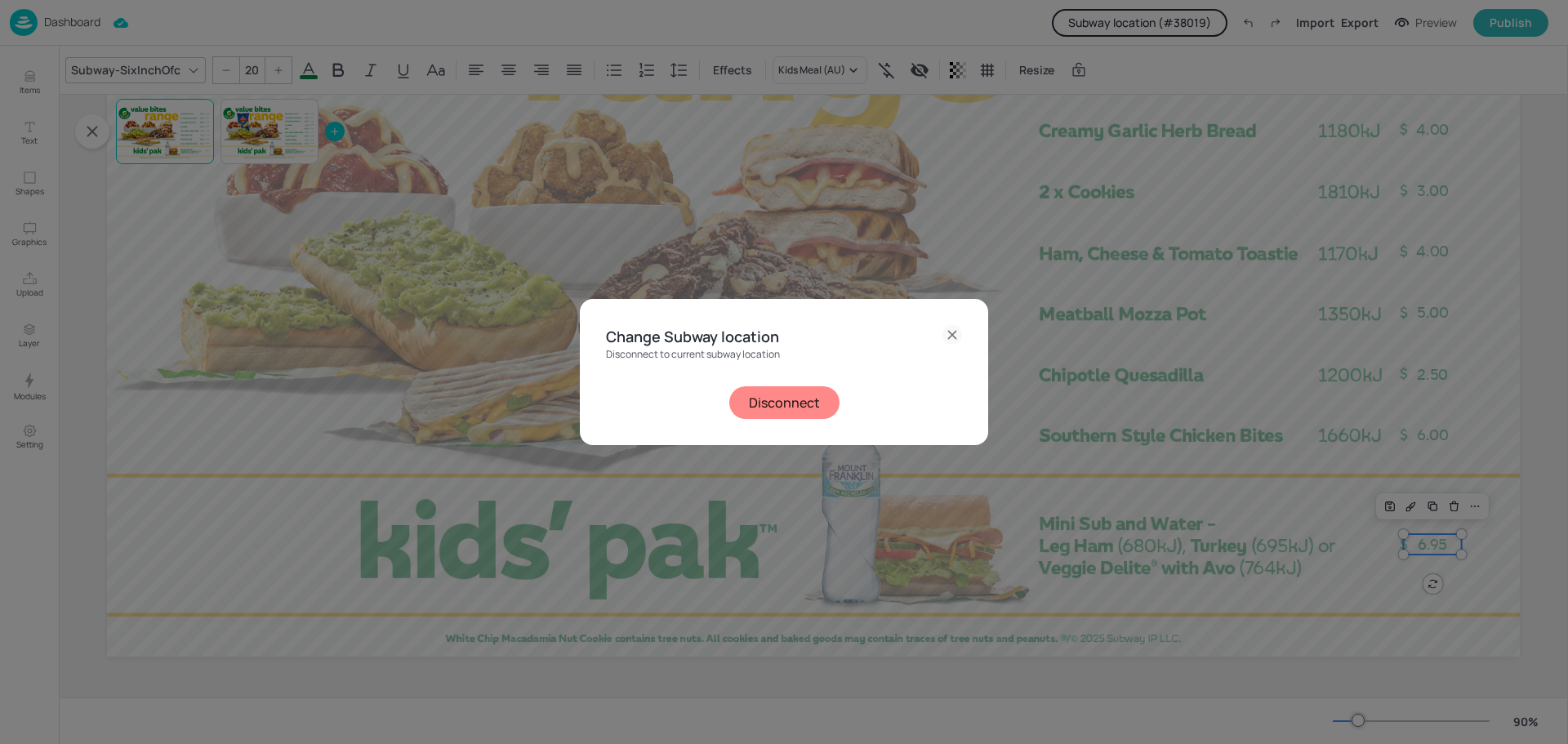
click at [802, 403] on button "Disconnect" at bounding box center [784, 402] width 110 height 32
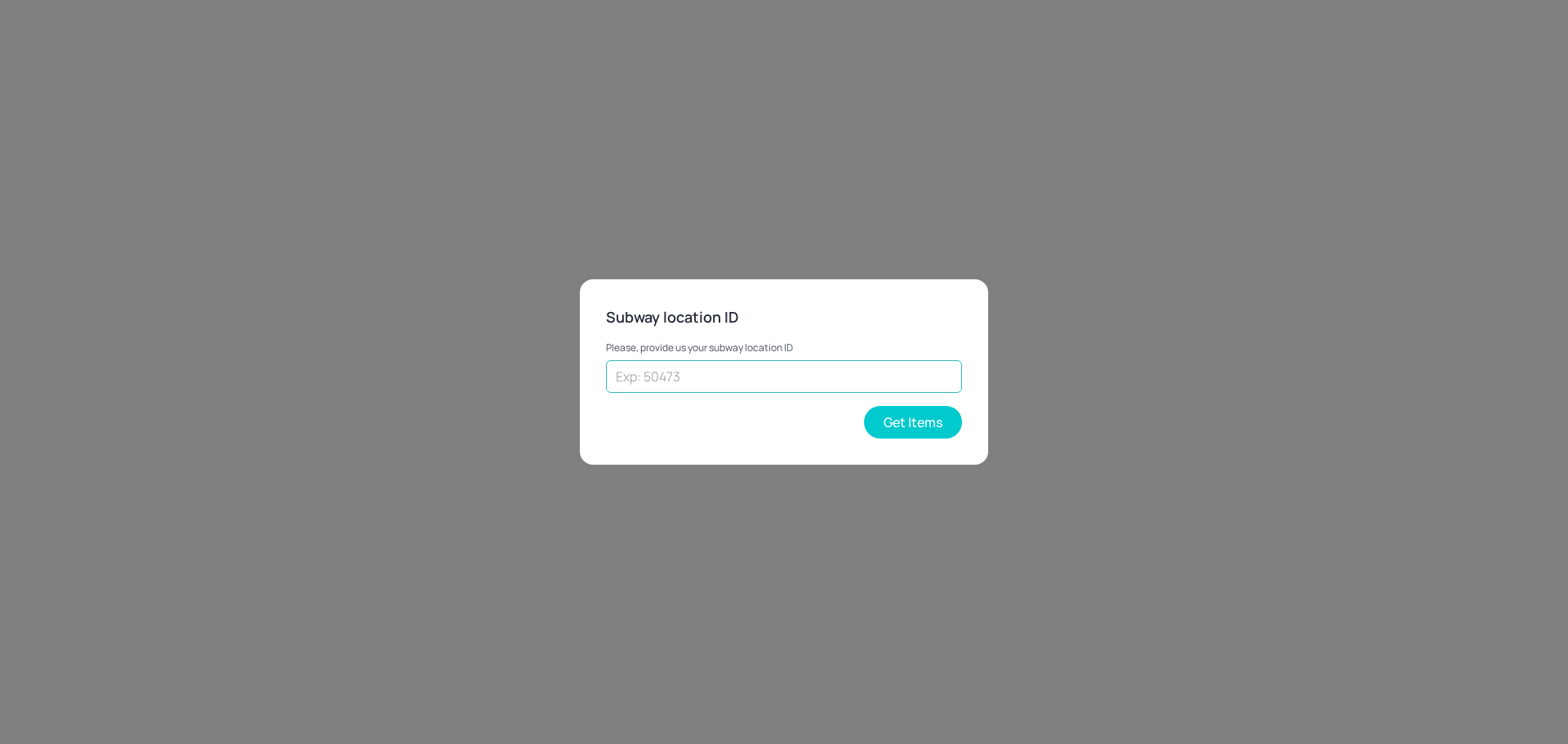
click at [786, 382] on input "text" at bounding box center [784, 375] width 356 height 32
type input "73602"
click at [936, 418] on button "Get Items" at bounding box center [913, 422] width 98 height 32
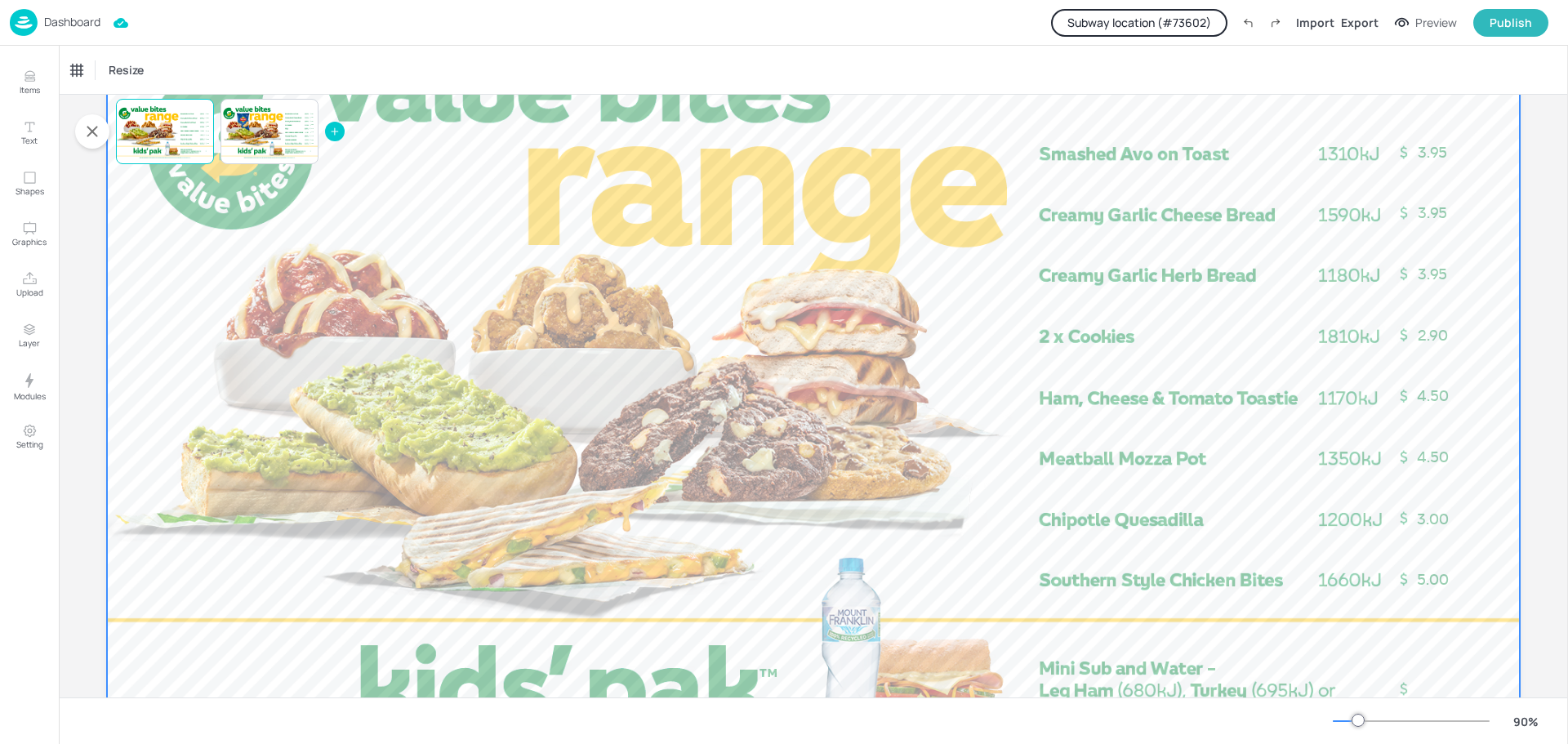
scroll to position [121, 0]
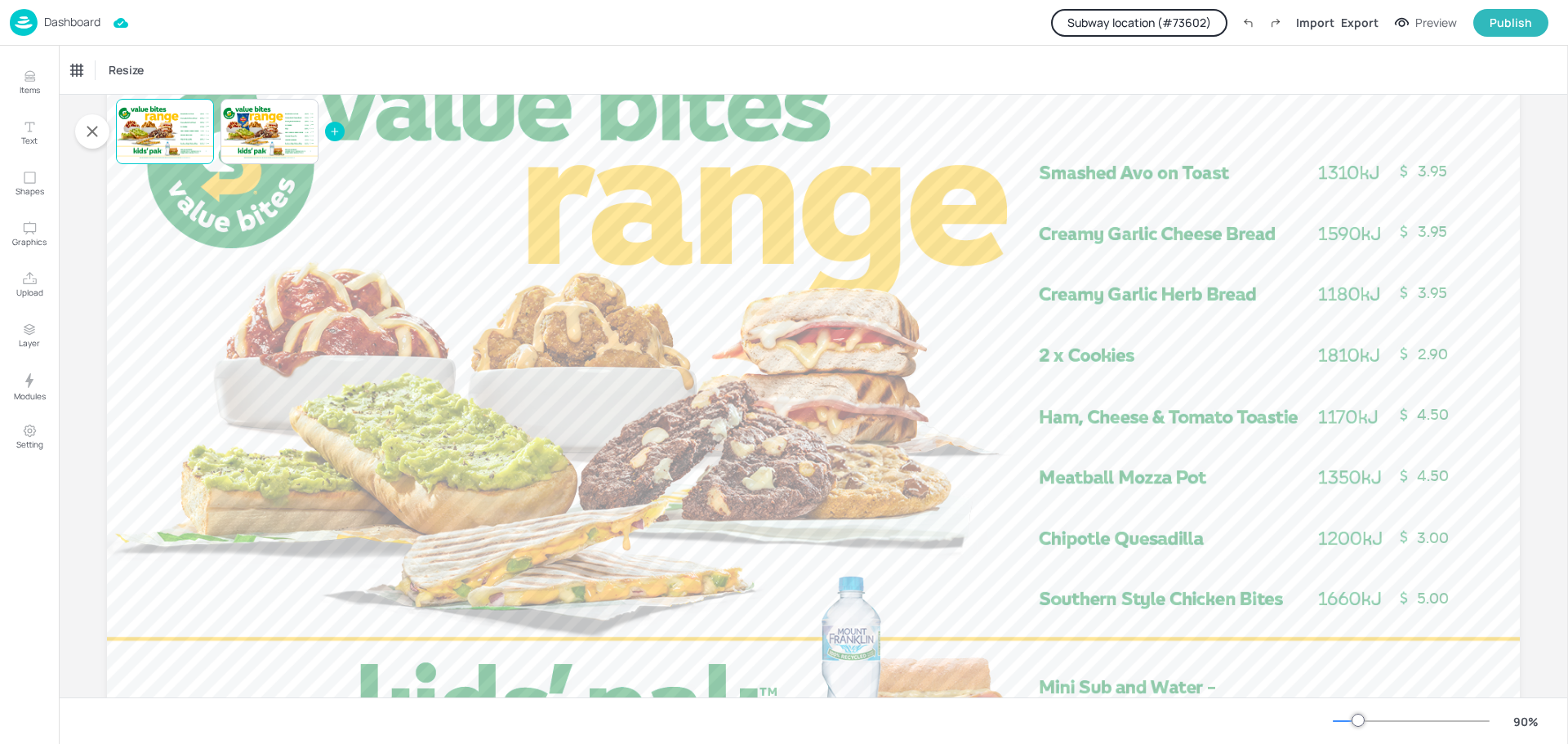
click at [1172, 26] on button "Subway location (# 73602 )" at bounding box center [1139, 23] width 176 height 28
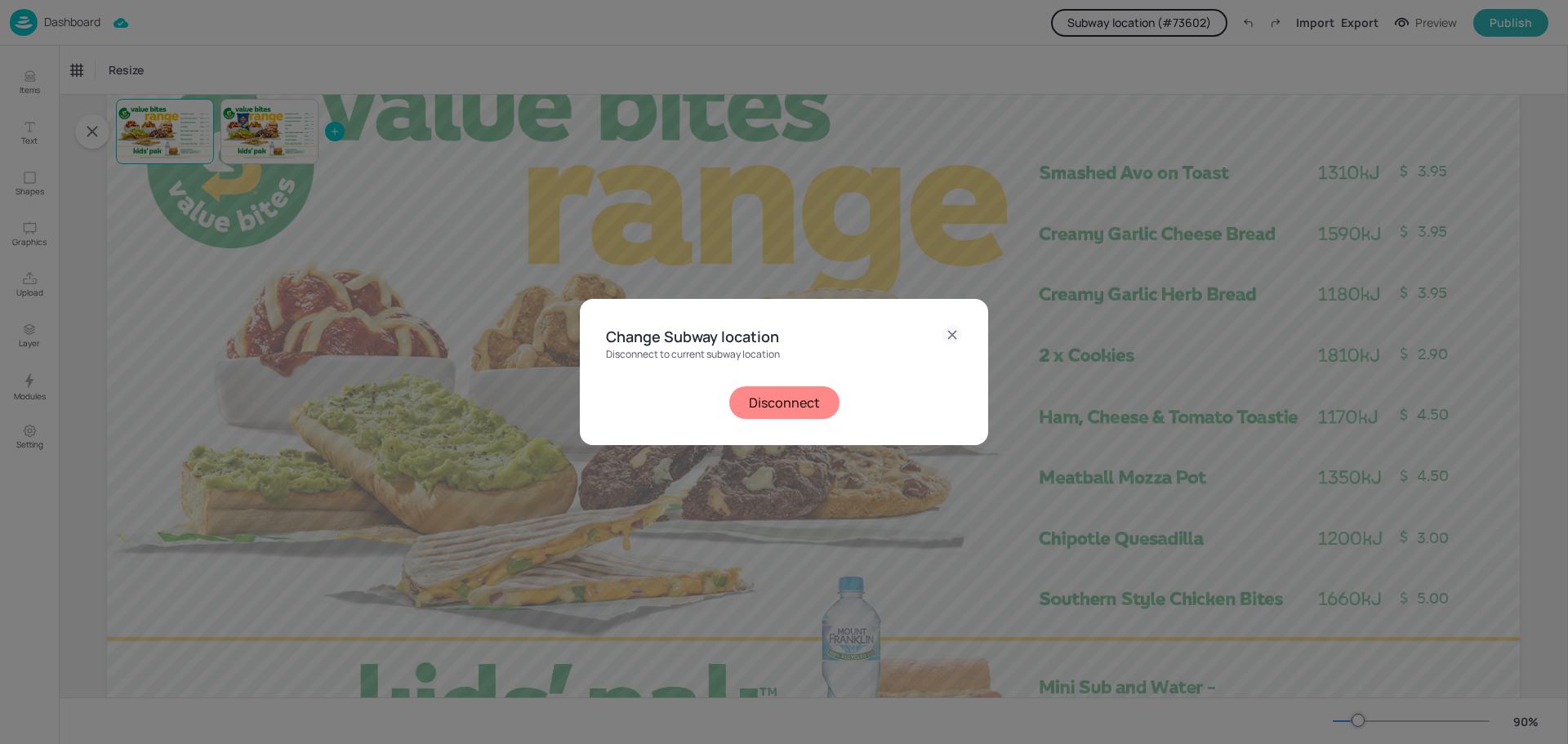
click at [949, 332] on icon at bounding box center [951, 334] width 7 height 7
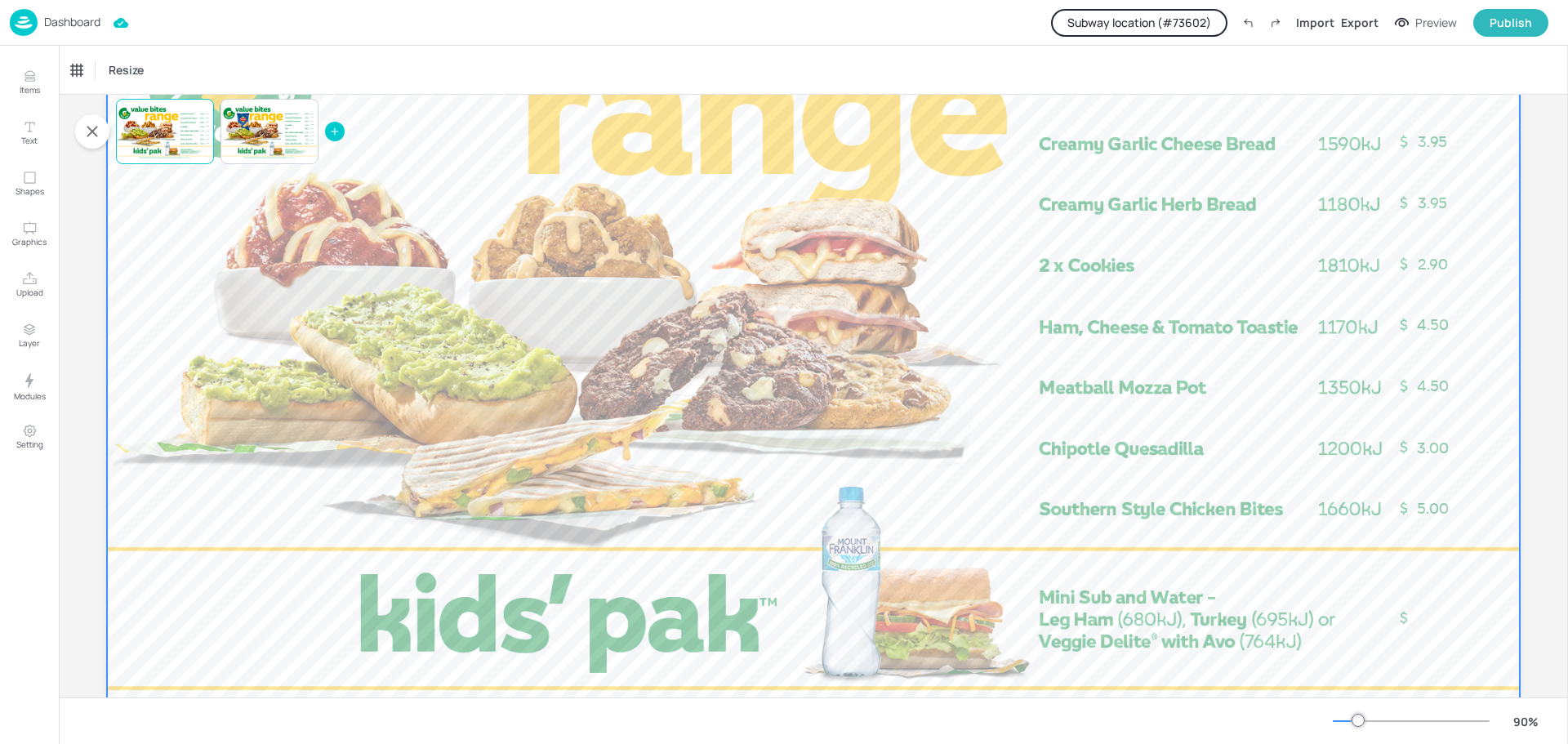
scroll to position [285, 0]
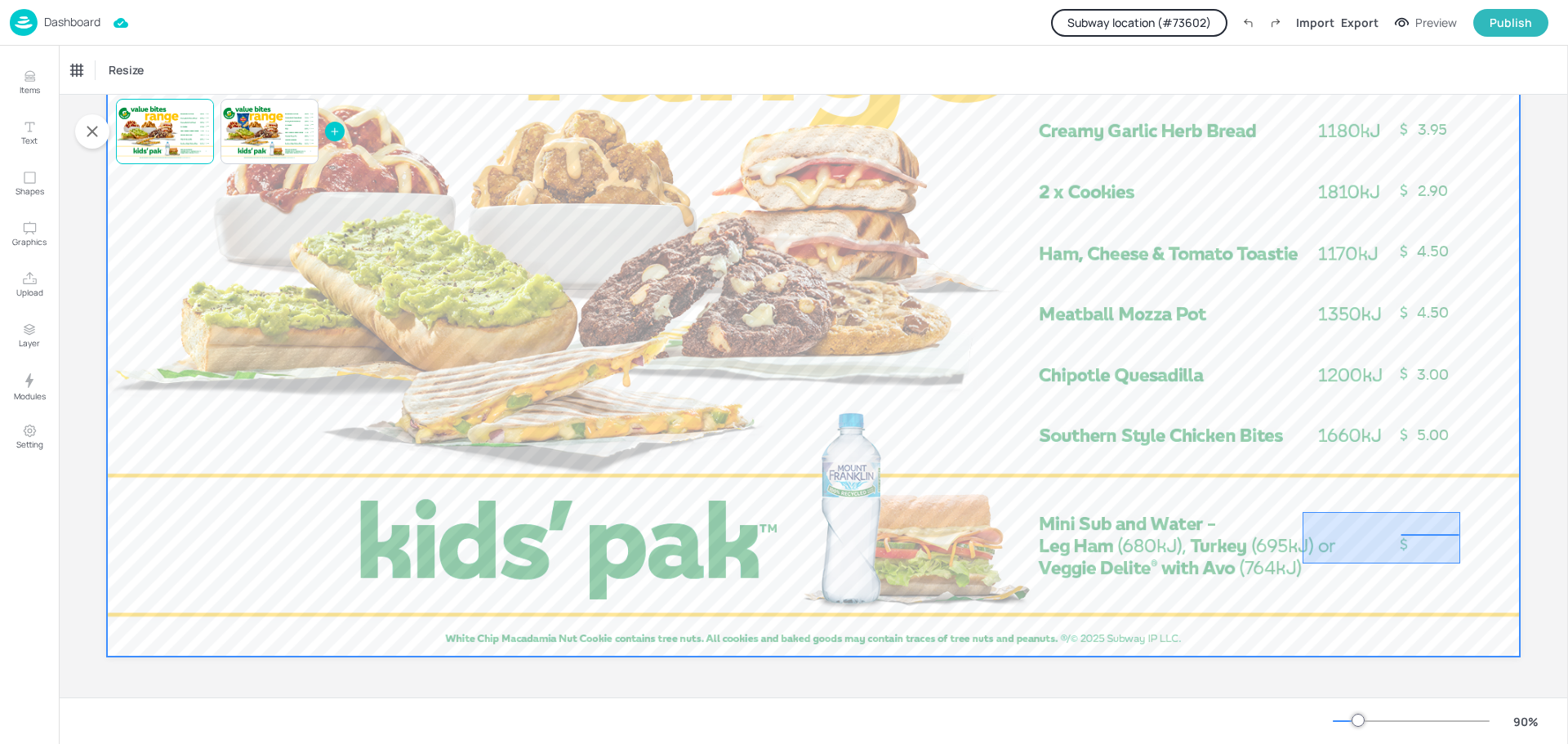
drag, startPoint x: 1302, startPoint y: 512, endPoint x: 1461, endPoint y: 562, distance: 166.7
click at [1463, 567] on div at bounding box center [812, 259] width 1413 height 795
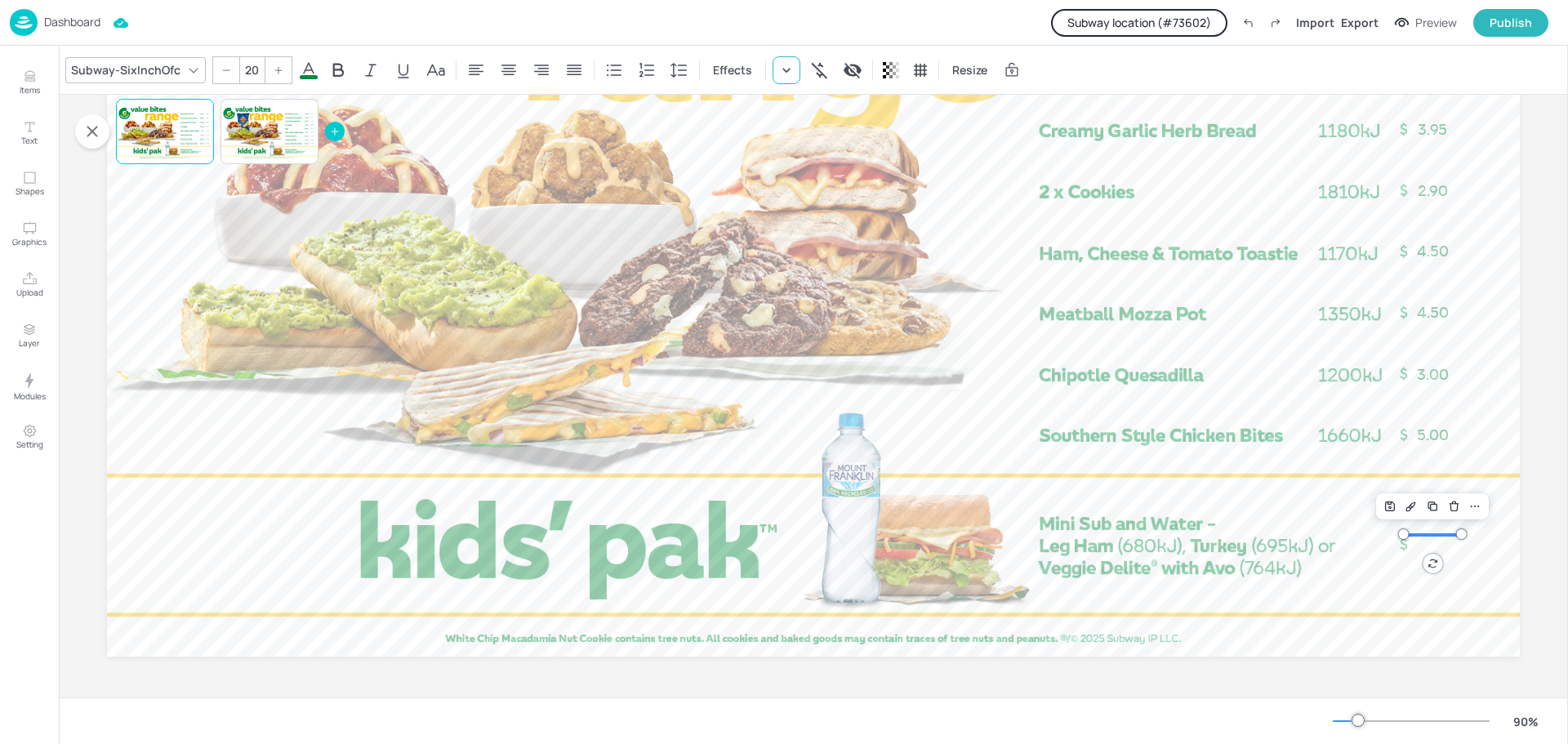
click at [780, 74] on icon at bounding box center [786, 70] width 17 height 17
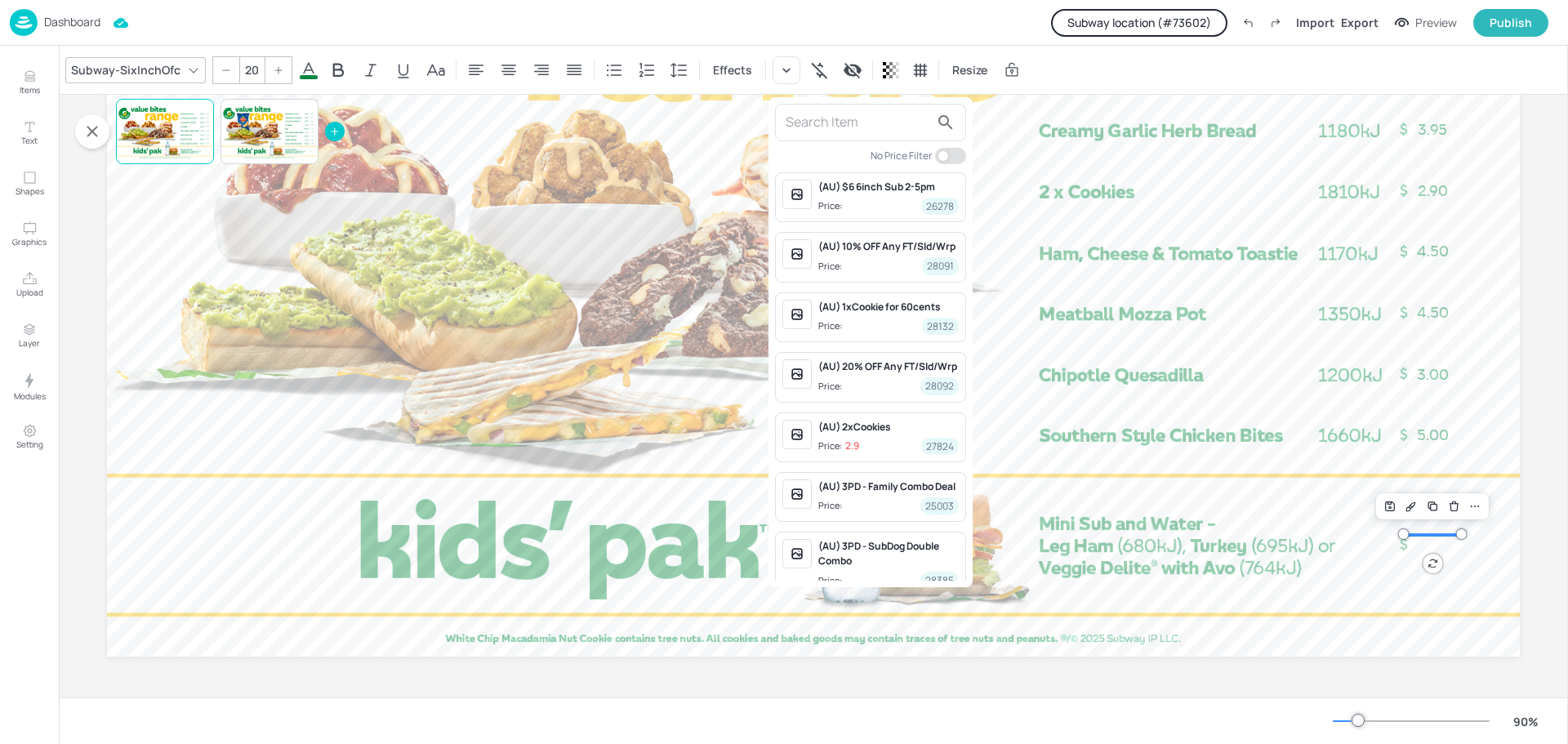
click at [683, 176] on div at bounding box center [784, 372] width 1568 height 744
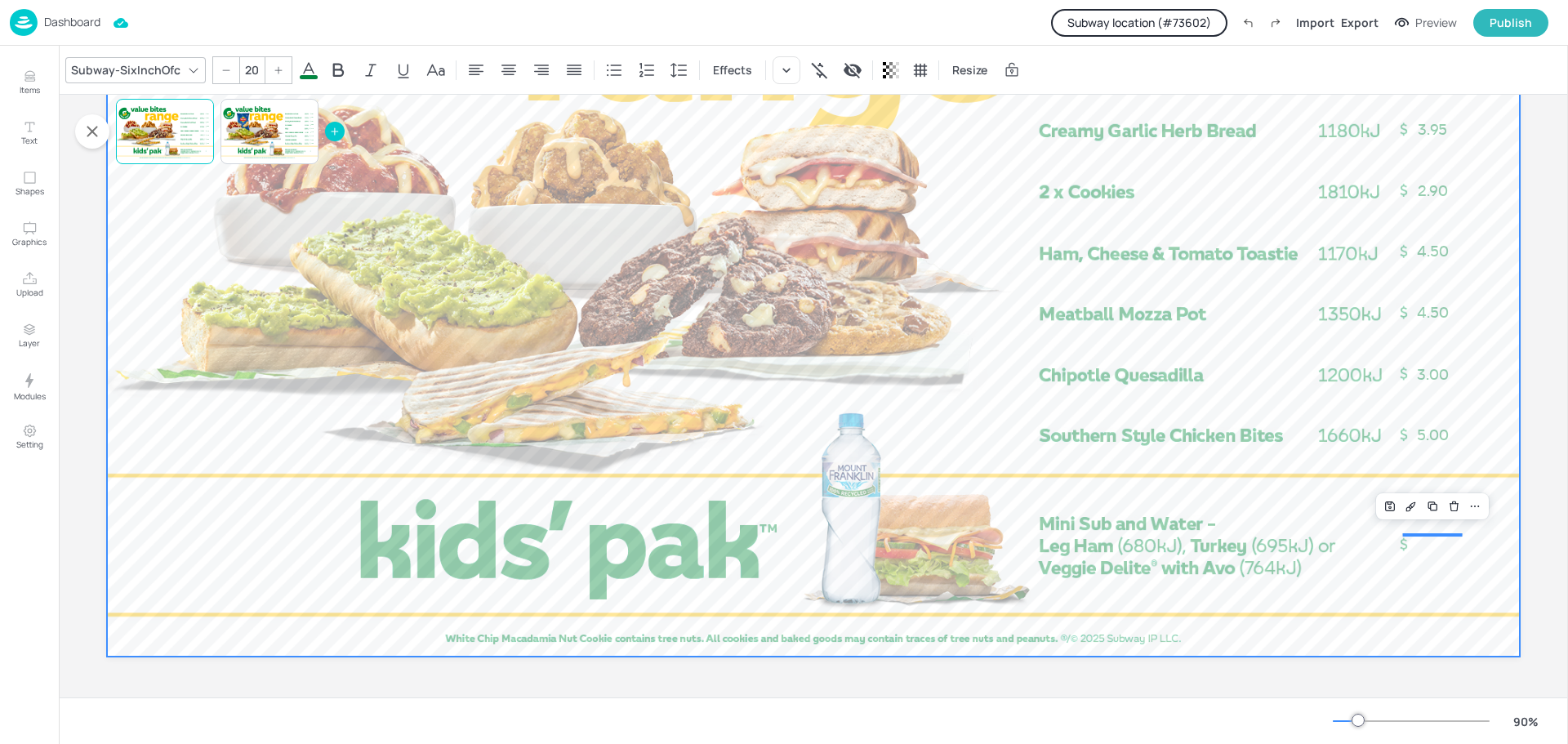
click at [779, 286] on div at bounding box center [812, 259] width 1413 height 795
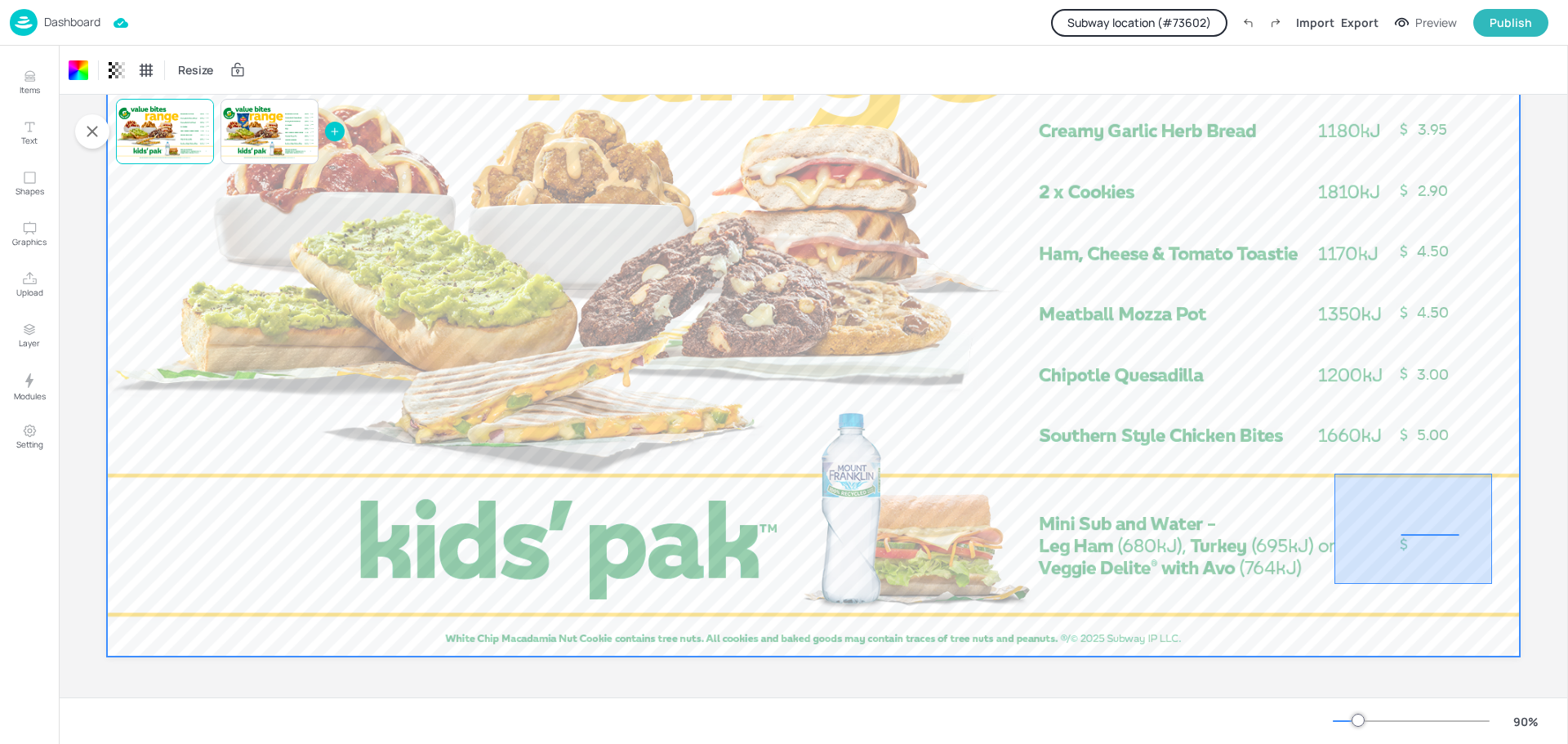
drag, startPoint x: 1335, startPoint y: 473, endPoint x: 1492, endPoint y: 583, distance: 191.7
click at [1492, 583] on div at bounding box center [812, 259] width 1413 height 795
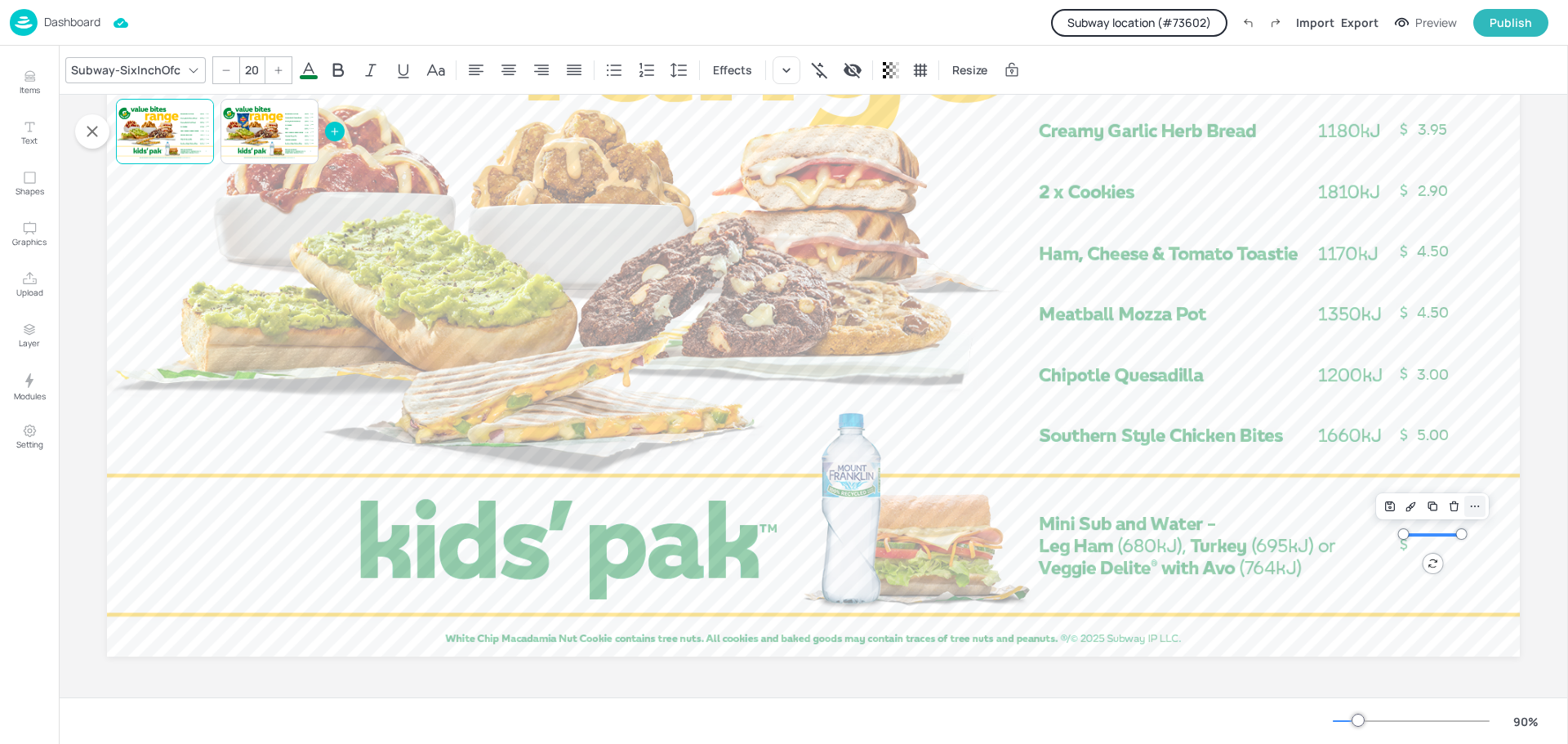
click at [1471, 505] on icon at bounding box center [1475, 506] width 13 height 13
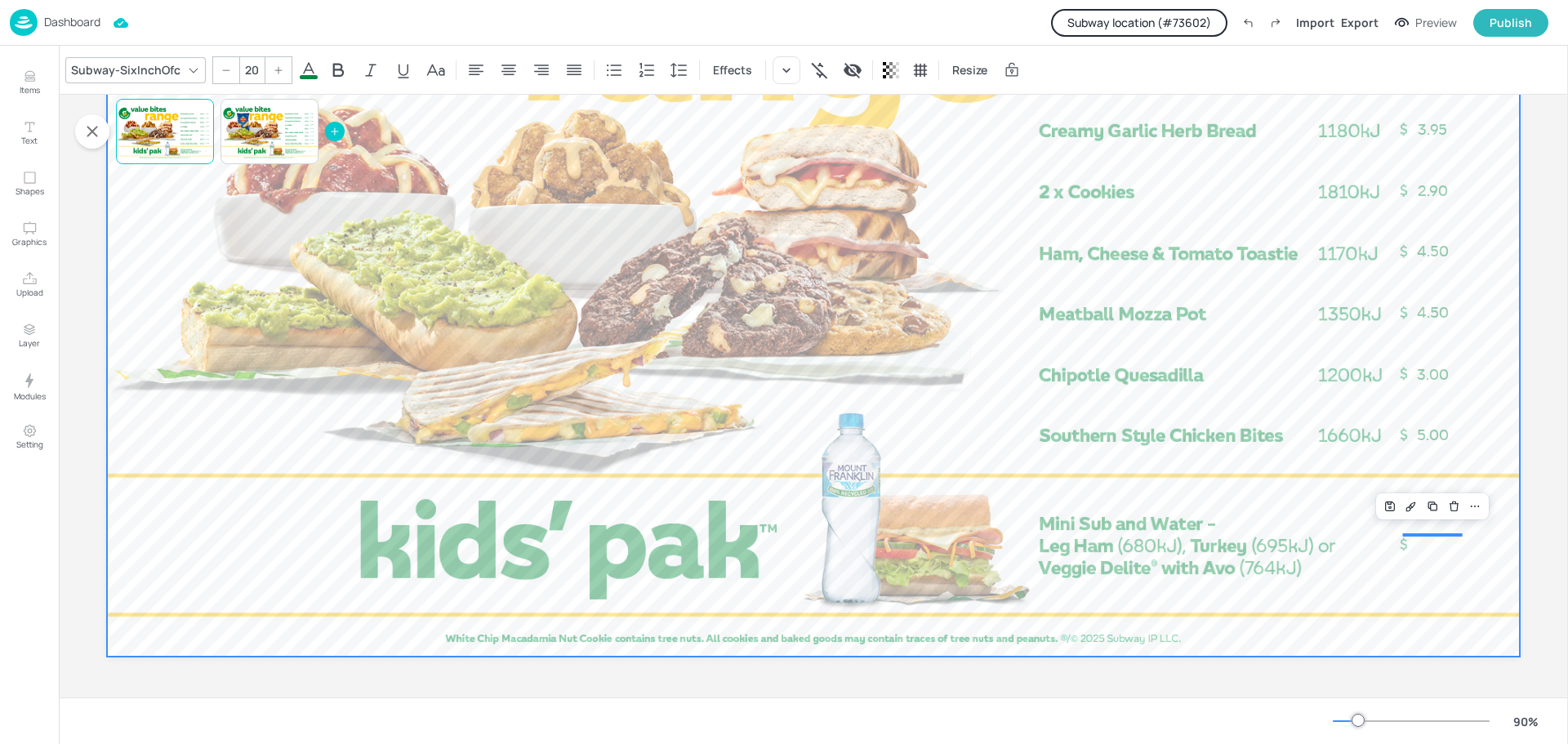
click at [1125, 534] on div at bounding box center [812, 259] width 1413 height 795
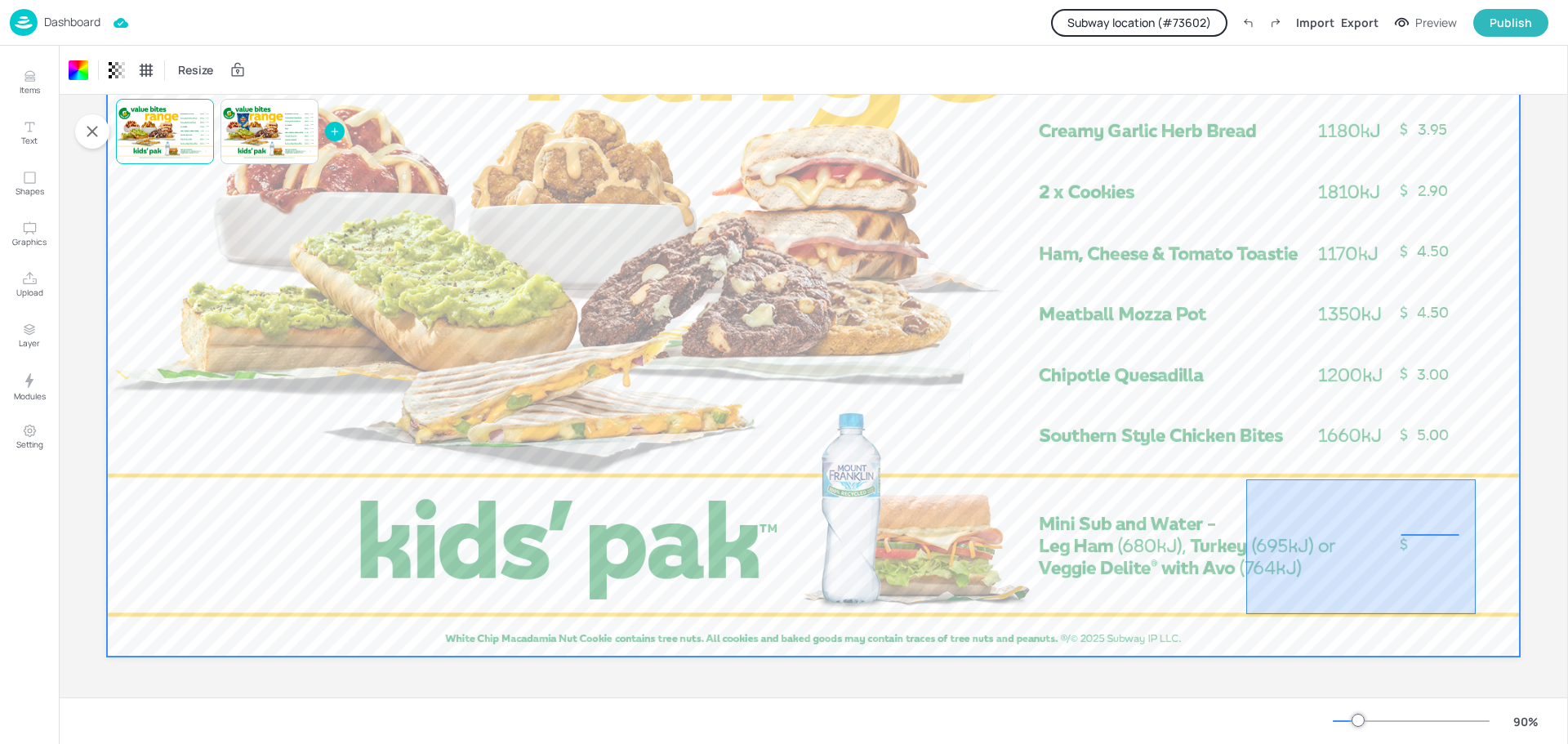
drag, startPoint x: 1247, startPoint y: 479, endPoint x: 1480, endPoint y: 617, distance: 270.8
click at [1480, 617] on div at bounding box center [812, 259] width 1413 height 795
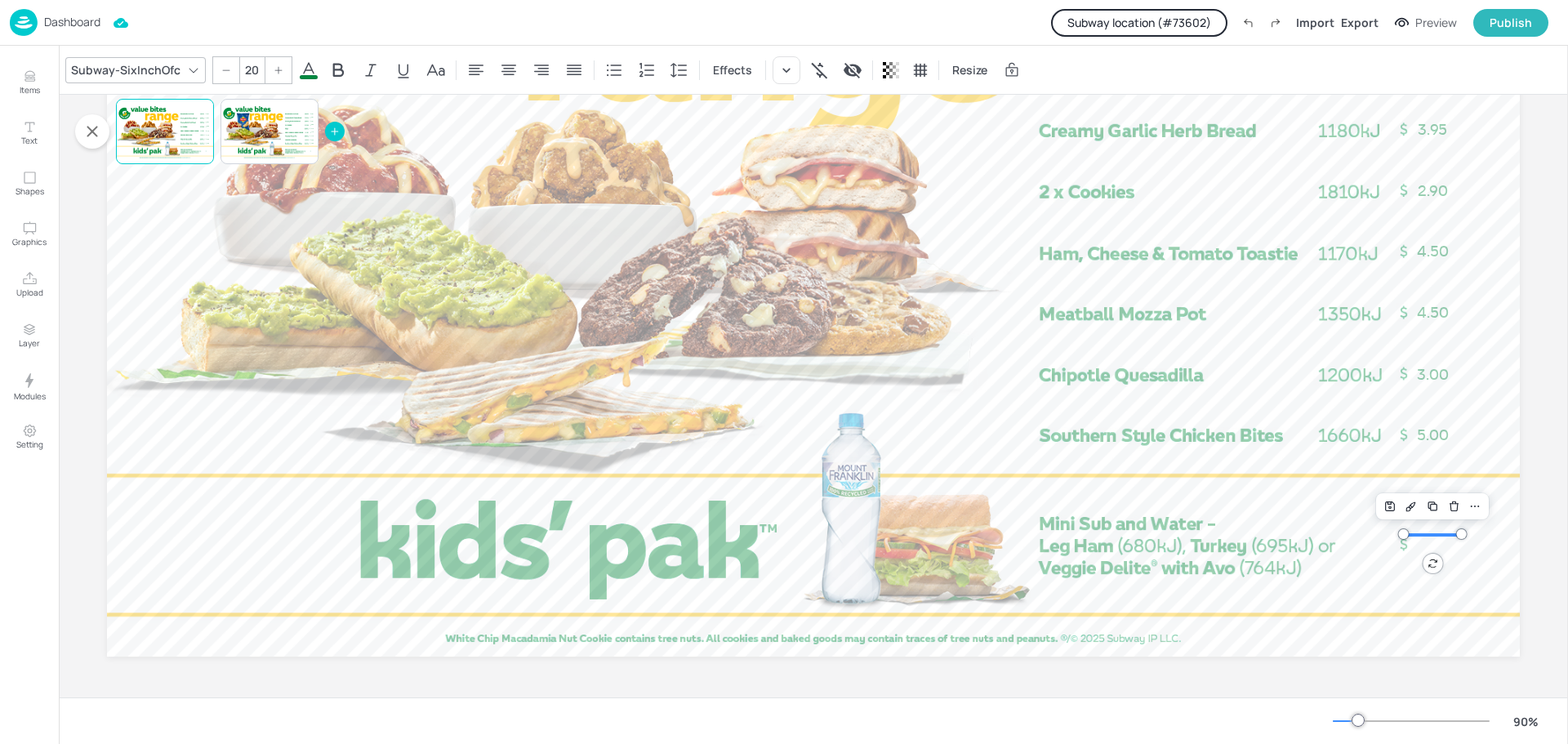
click at [1121, 561] on div at bounding box center [812, 259] width 1413 height 795
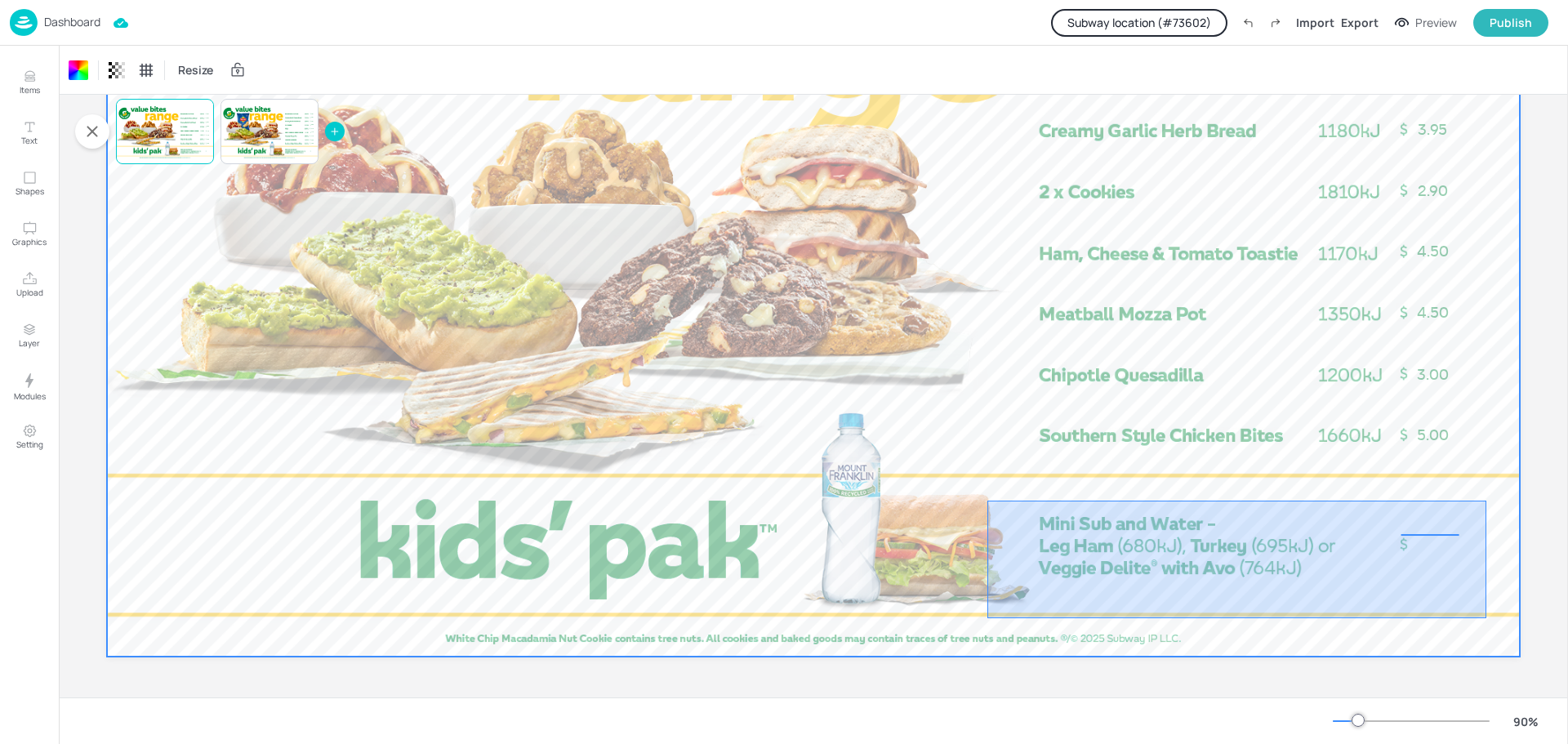
drag, startPoint x: 987, startPoint y: 500, endPoint x: 1487, endPoint y: 618, distance: 513.7
click at [1487, 618] on div at bounding box center [812, 259] width 1413 height 795
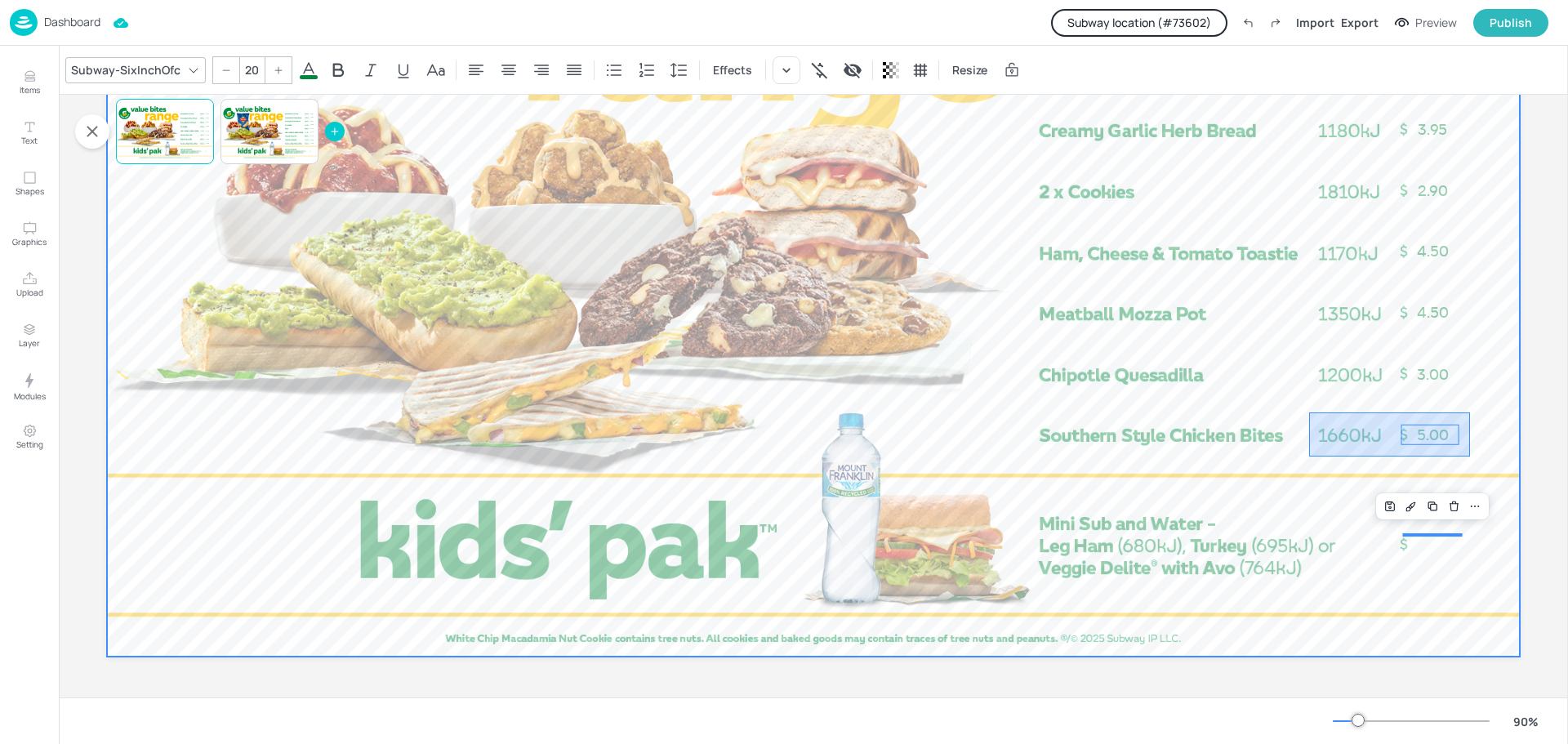
drag, startPoint x: 1309, startPoint y: 412, endPoint x: 1470, endPoint y: 457, distance: 167.2
click at [1470, 457] on div at bounding box center [812, 259] width 1413 height 795
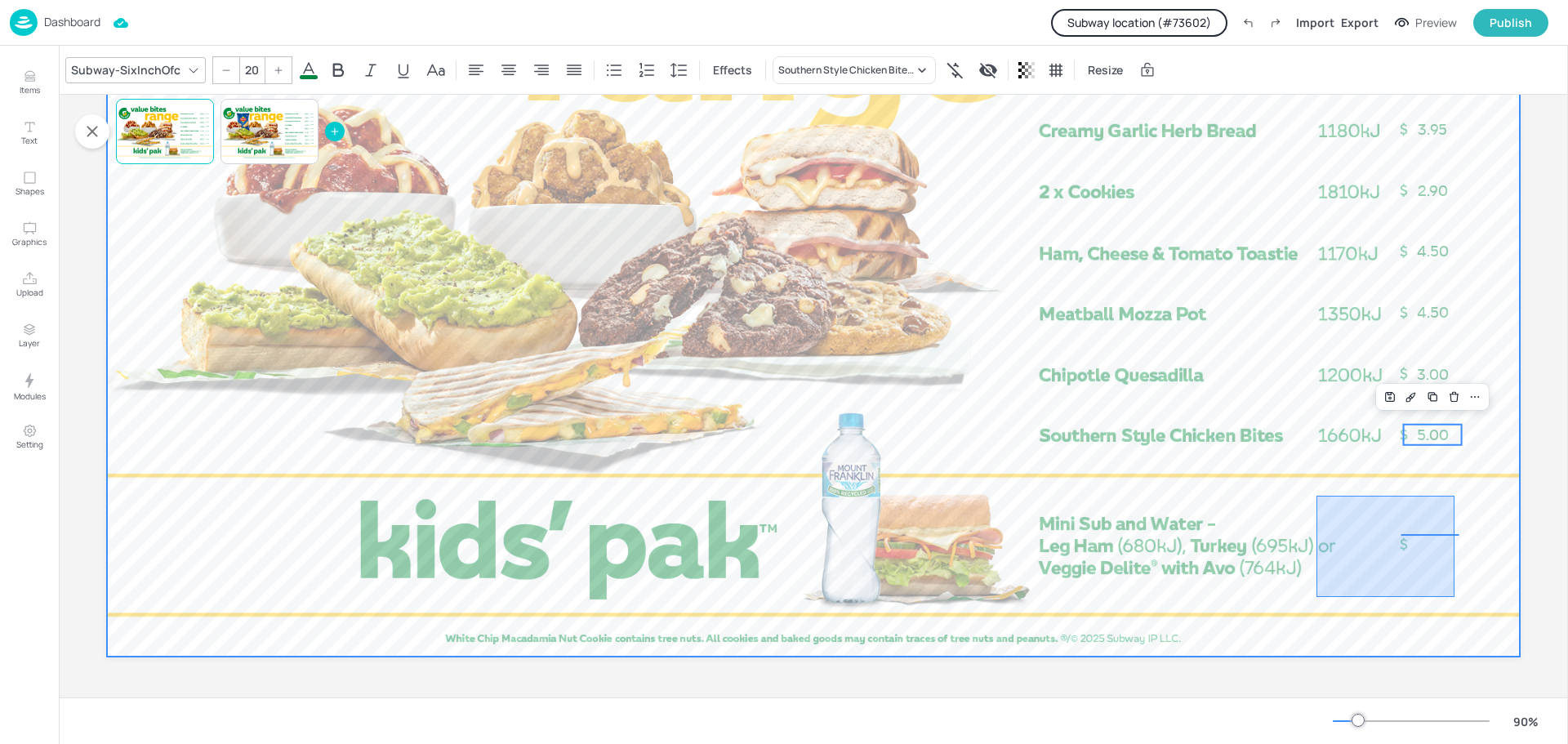
drag, startPoint x: 1316, startPoint y: 496, endPoint x: 1454, endPoint y: 596, distance: 170.4
click at [1454, 596] on div at bounding box center [812, 259] width 1413 height 795
type input "20"
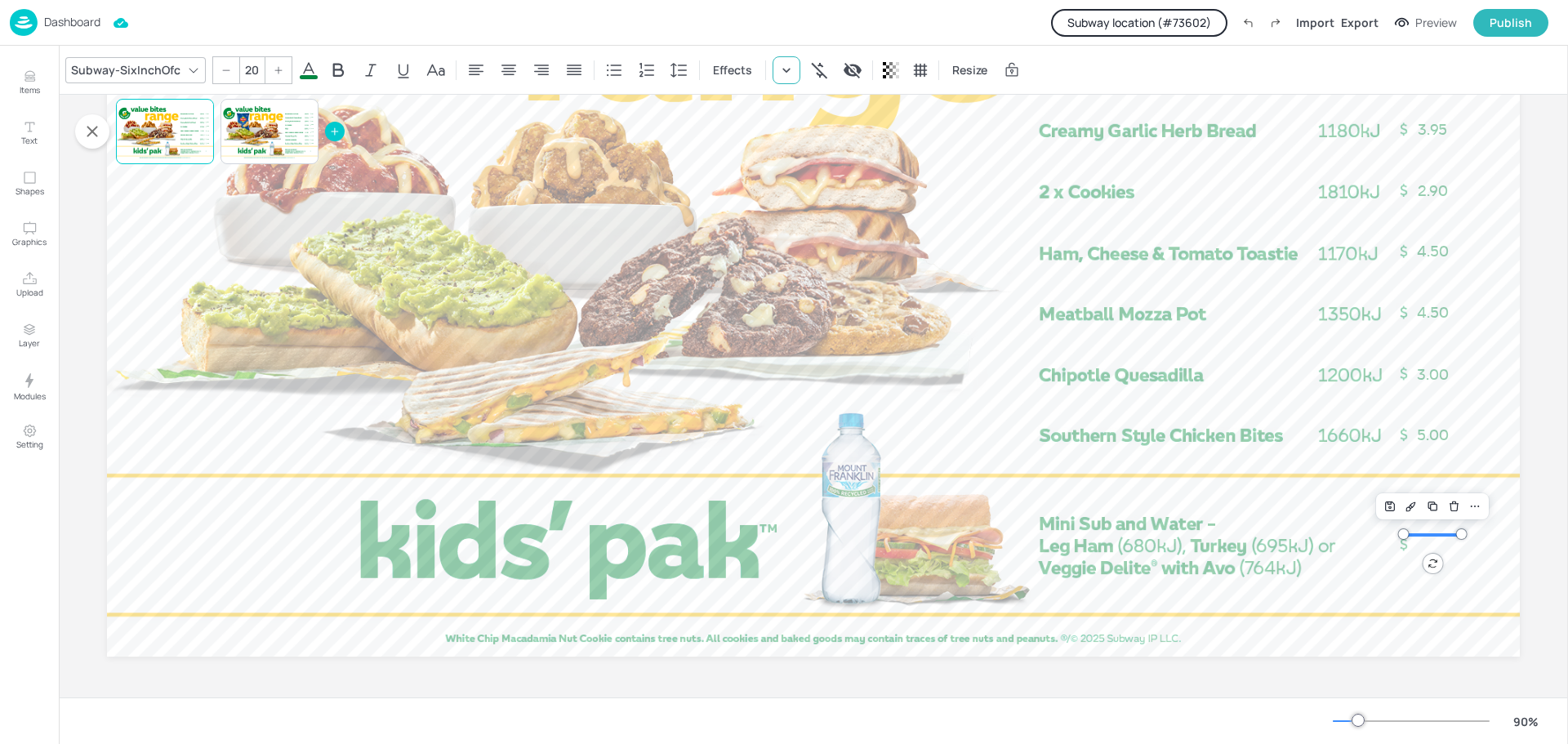
click at [786, 75] on icon at bounding box center [786, 70] width 17 height 17
